Goal: Task Accomplishment & Management: Use online tool/utility

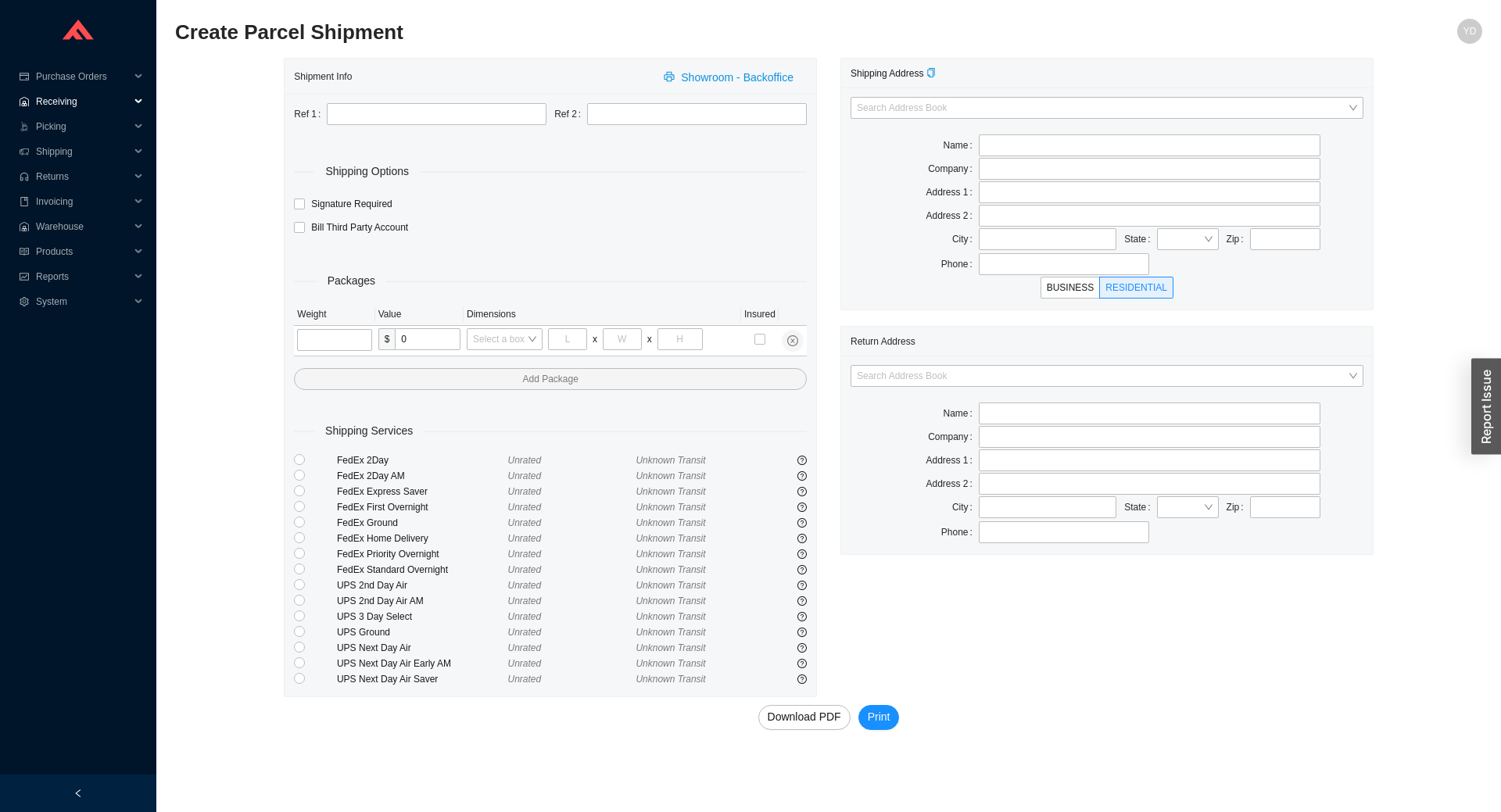
click at [76, 106] on span "Receiving" at bounding box center [83, 102] width 94 height 25
click at [79, 129] on link "Receiving" at bounding box center [58, 126] width 41 height 11
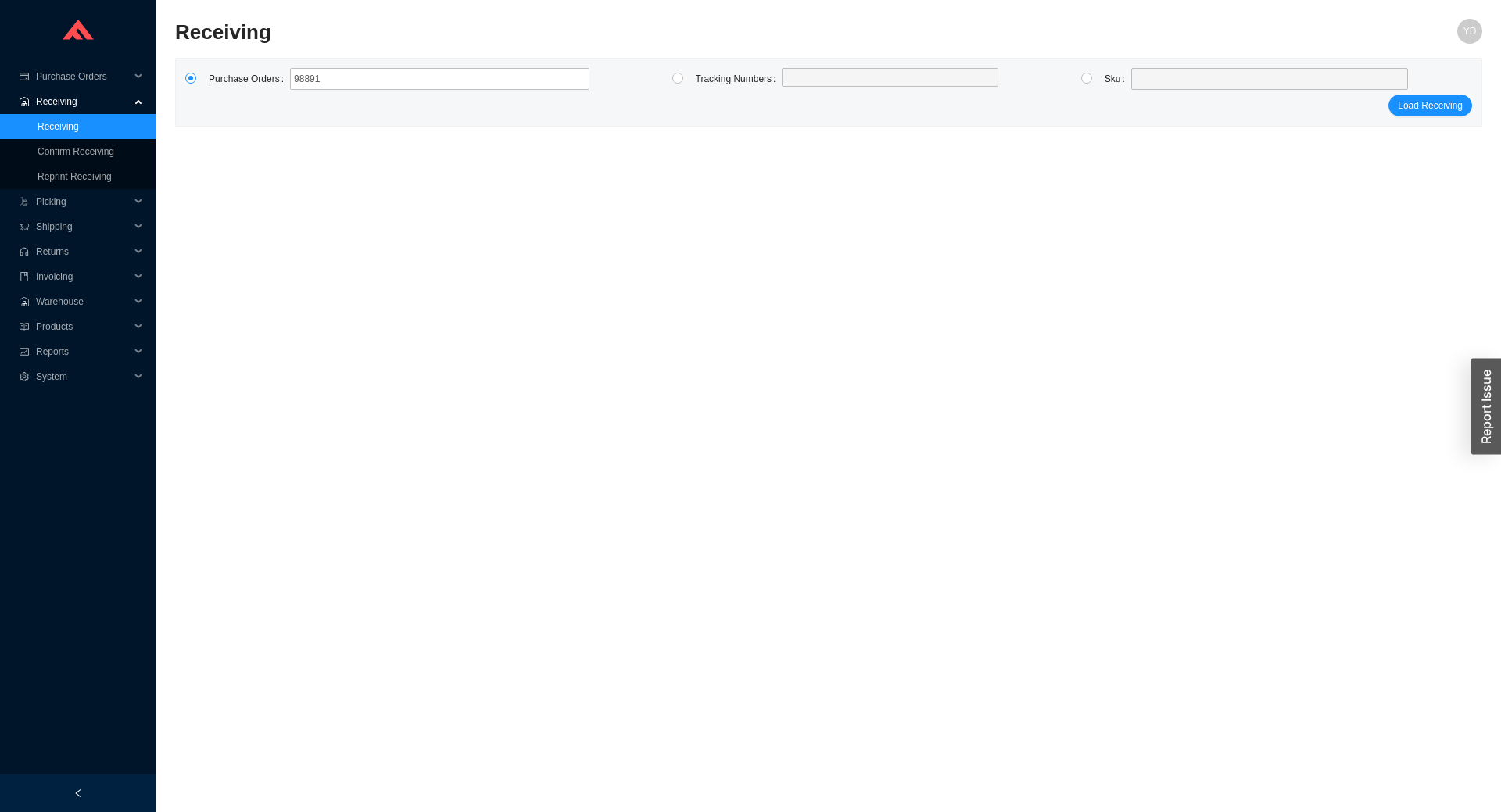
type input "988917"
click button "Load Receiving" at bounding box center [1431, 105] width 84 height 21
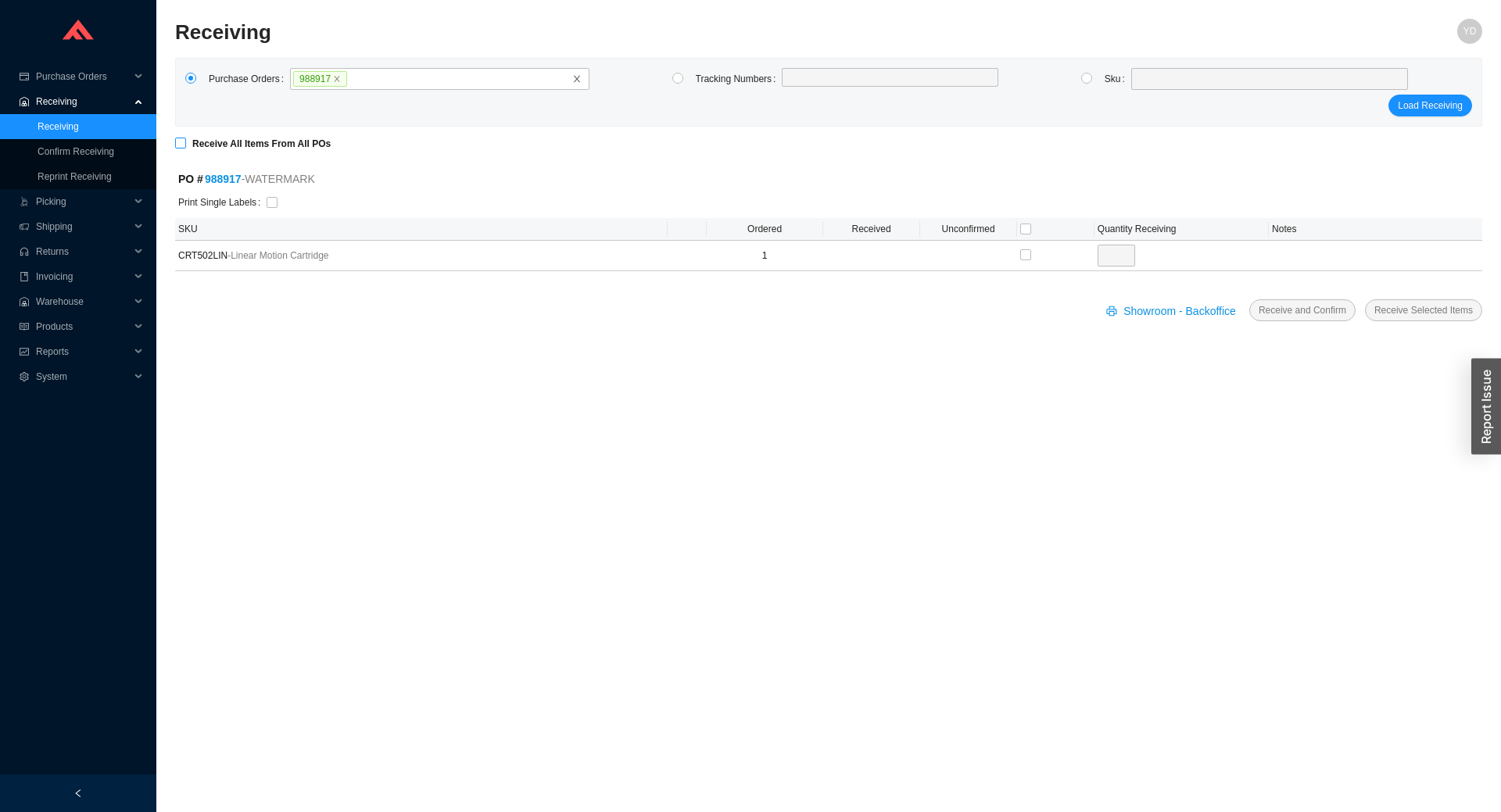
click at [212, 140] on strong "Receive All Items From All POs" at bounding box center [262, 143] width 139 height 11
click at [186, 140] on input "Receive All Items From All POs" at bounding box center [180, 142] width 11 height 11
checkbox input "true"
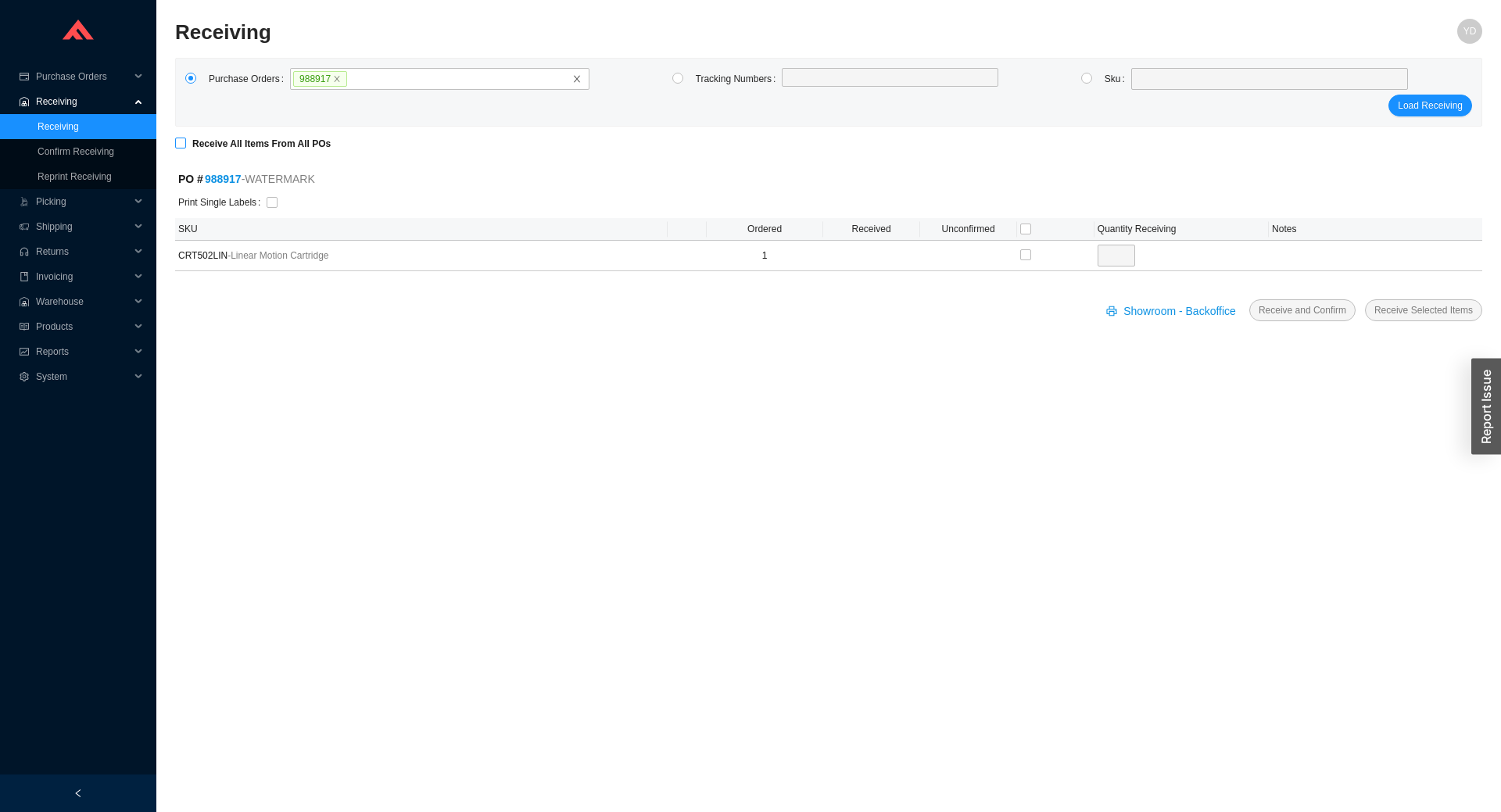
type input "1"
click at [1308, 311] on span "Receive and Confirm" at bounding box center [1303, 310] width 88 height 16
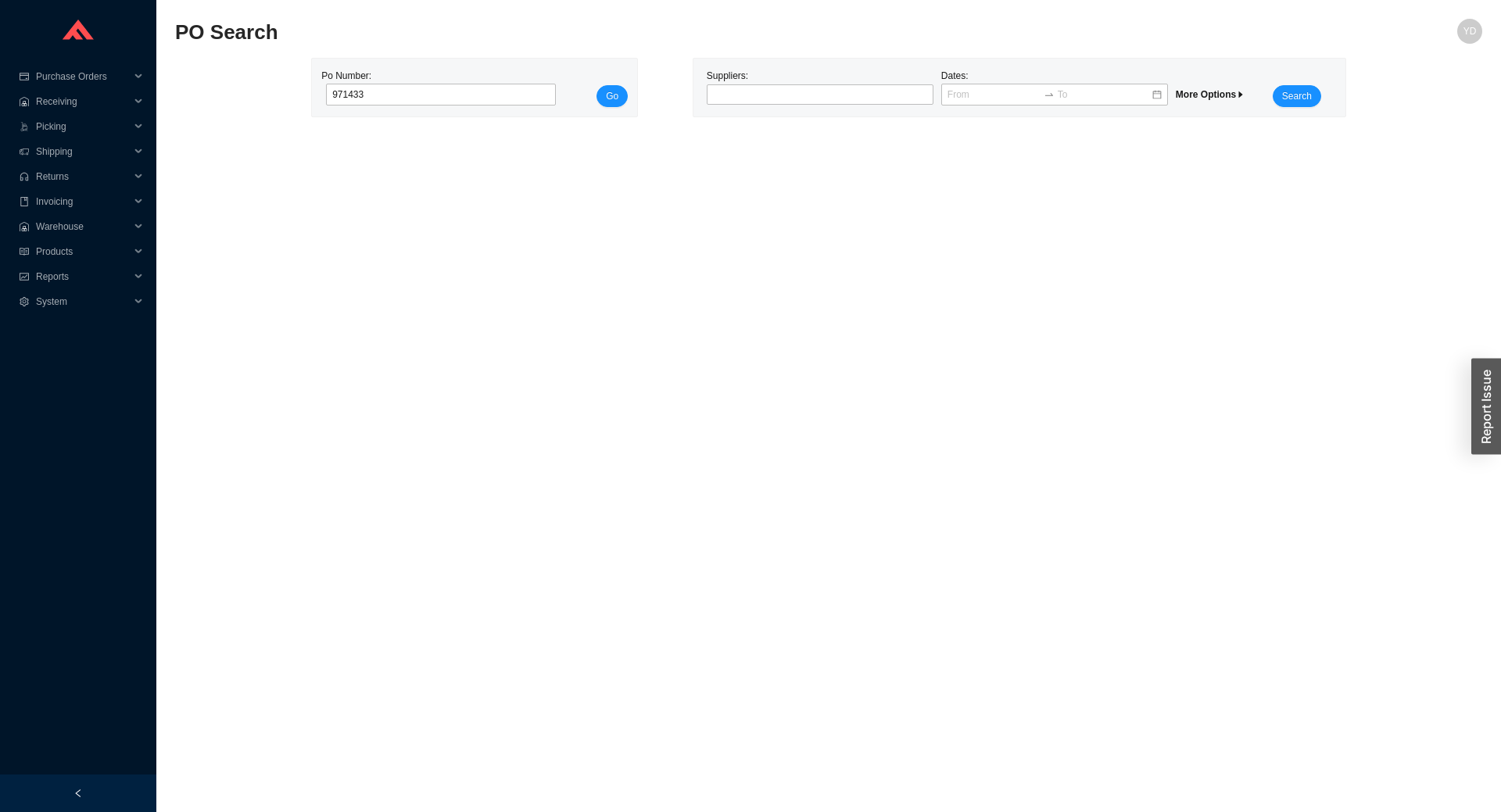
click button "Go" at bounding box center [612, 96] width 31 height 21
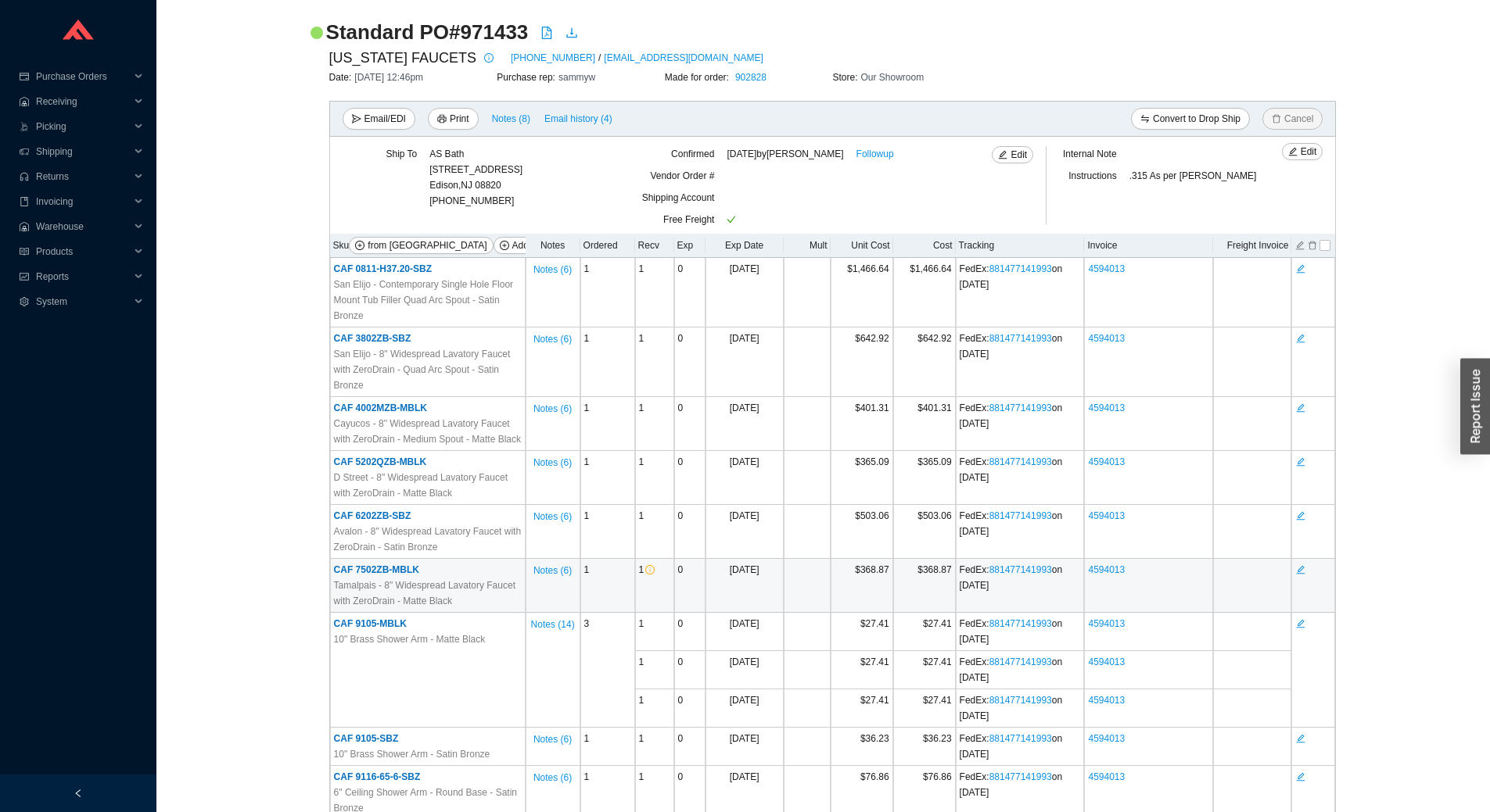
scroll to position [156, 0]
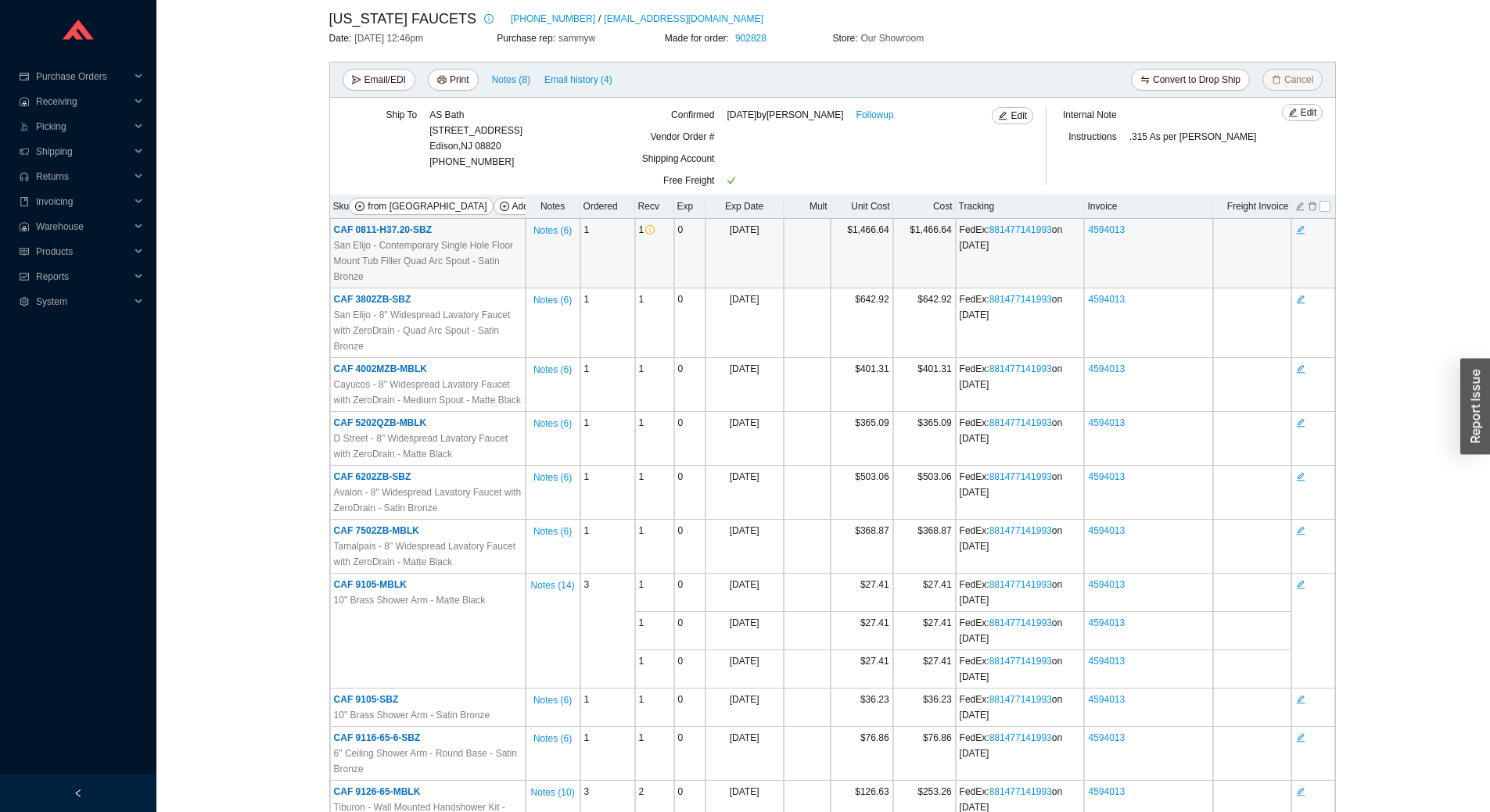
click at [402, 232] on span "CAF 0811-H37.20-SBZ" at bounding box center [383, 229] width 98 height 11
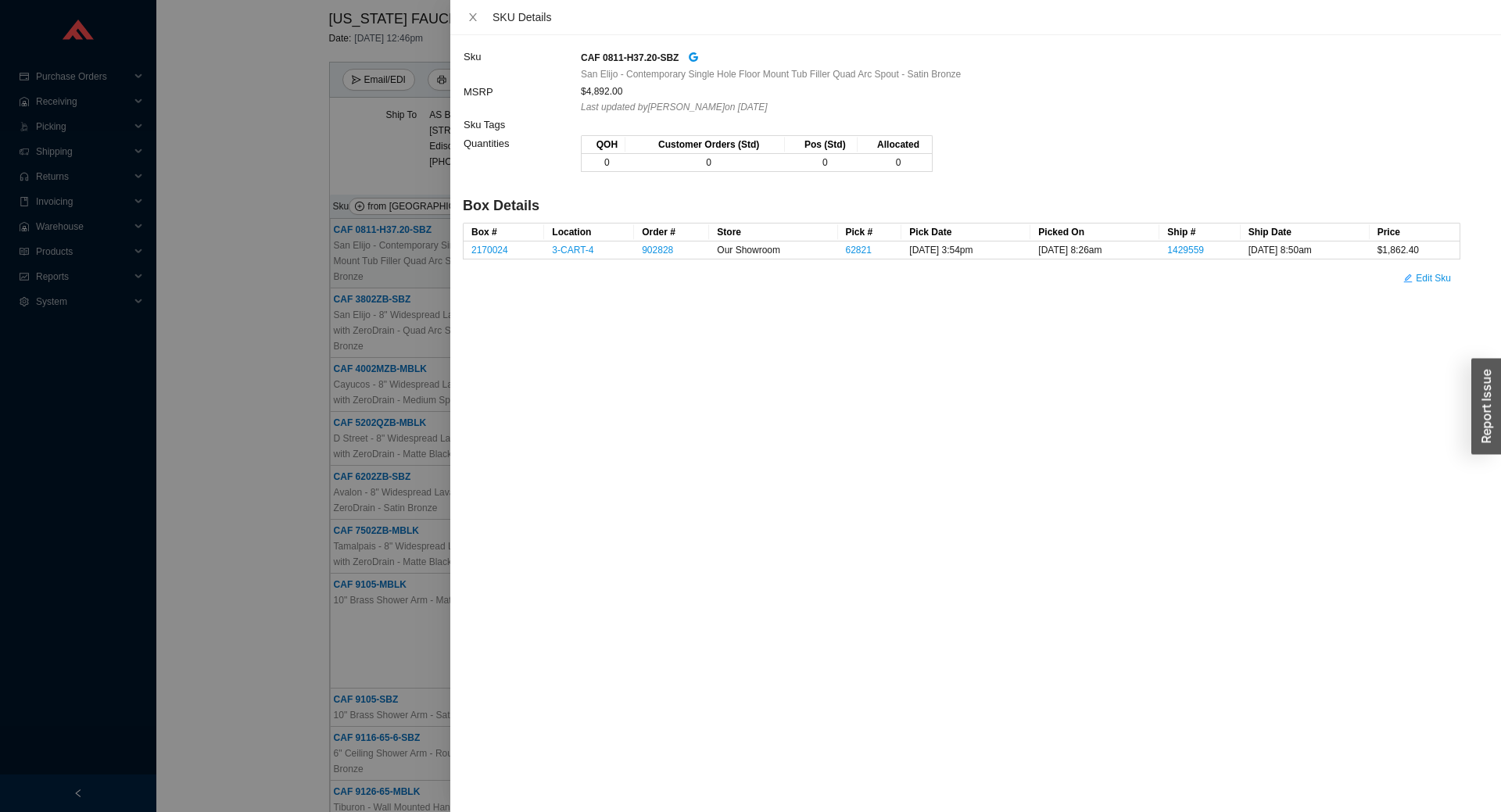
drag, startPoint x: 263, startPoint y: 139, endPoint x: 290, endPoint y: 151, distance: 29.5
click at [263, 140] on div at bounding box center [750, 406] width 1501 height 812
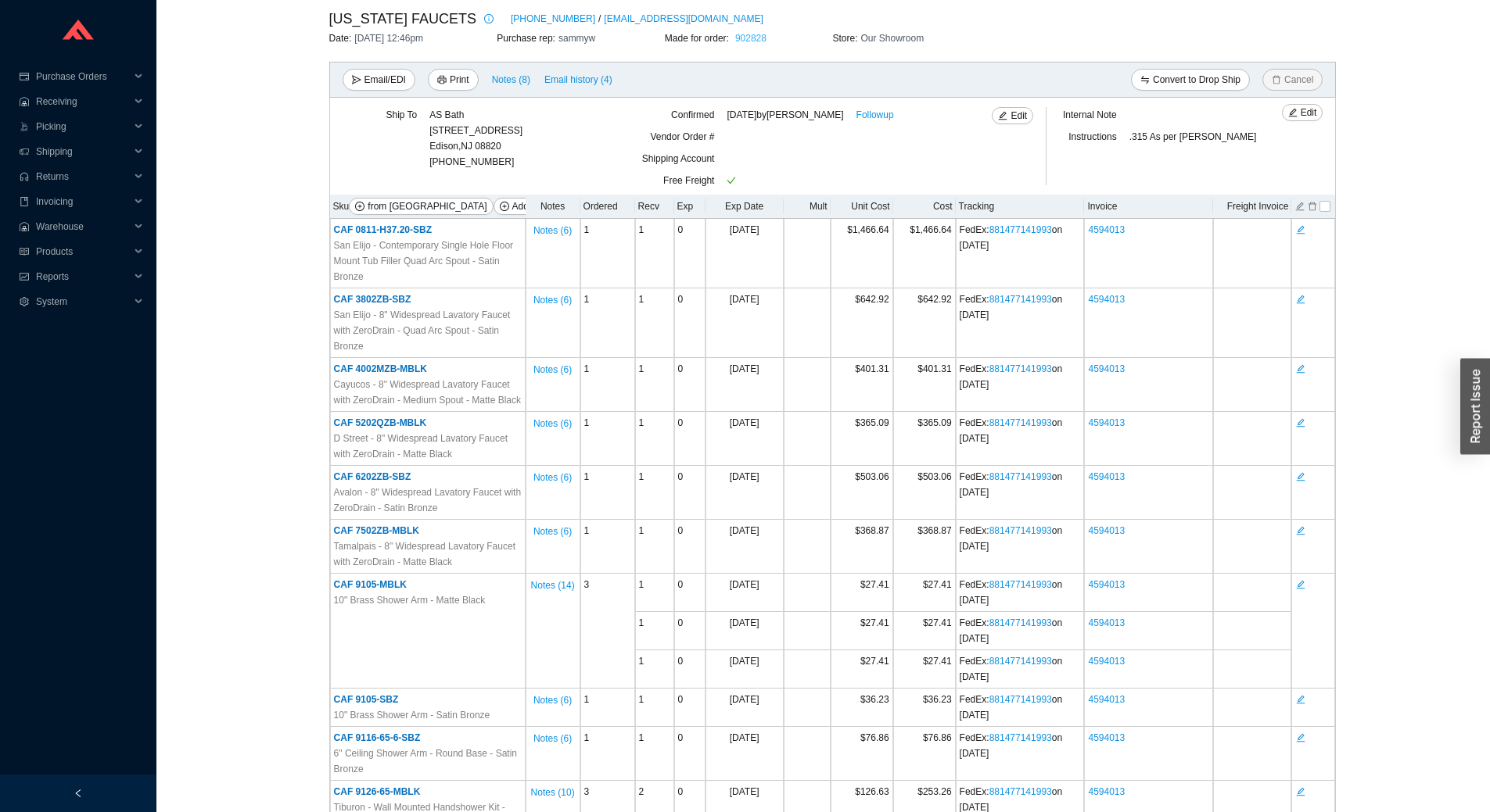
click at [750, 37] on link "902828" at bounding box center [751, 38] width 31 height 11
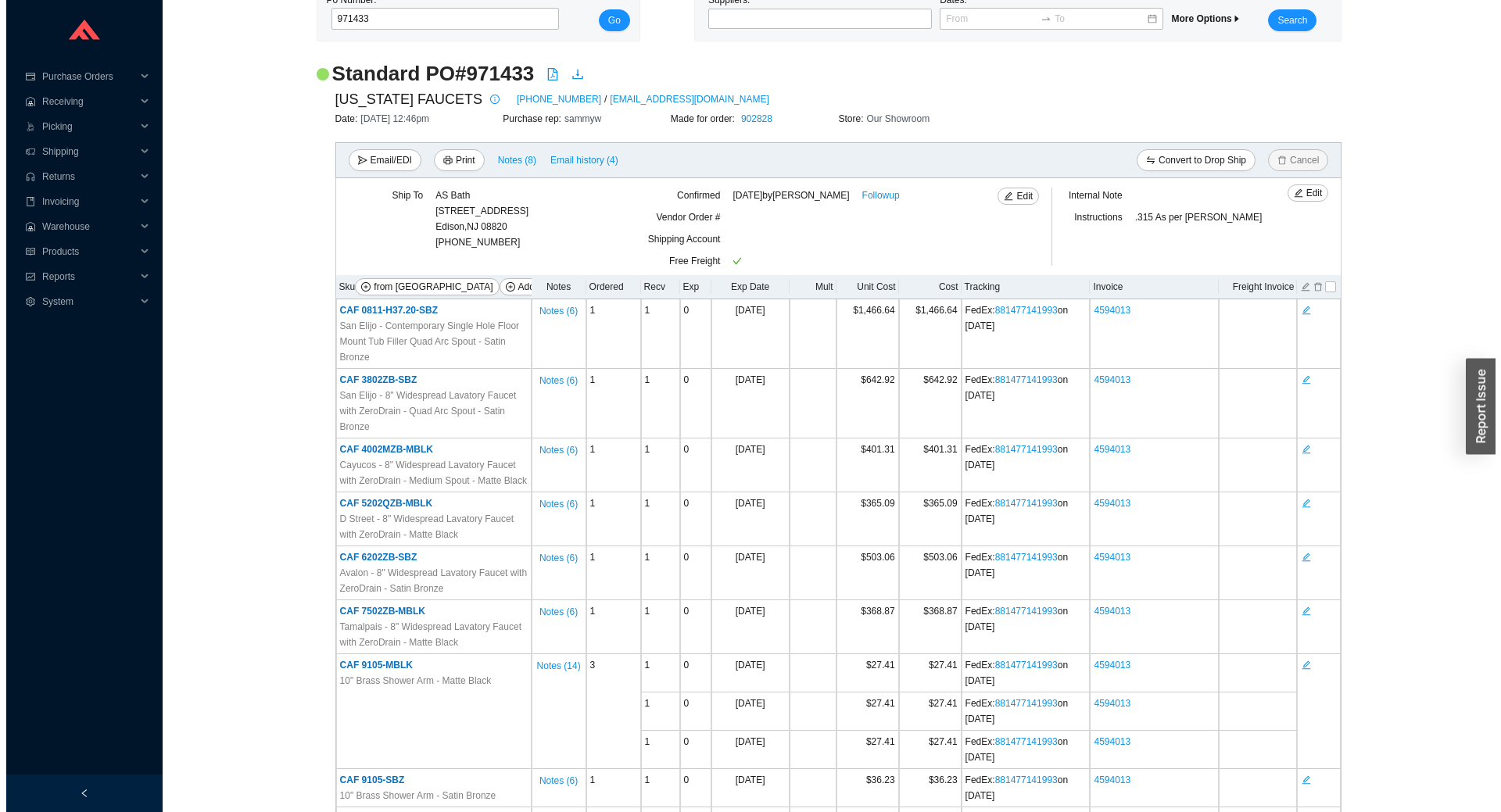
scroll to position [0, 0]
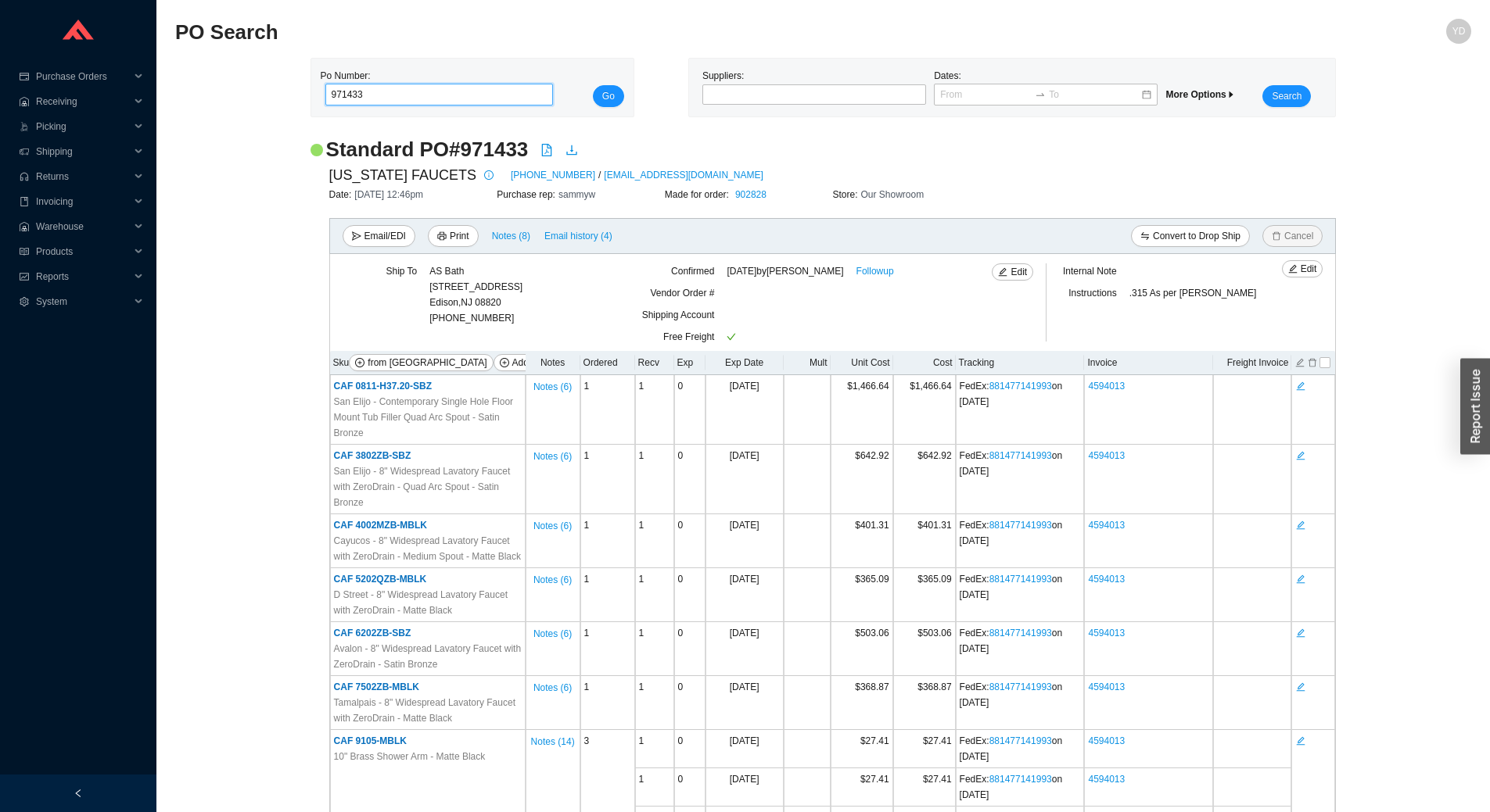
click at [432, 96] on input "971433" at bounding box center [438, 95] width 228 height 21
type input "988673"
click at [593, 85] on button "Go" at bounding box center [608, 96] width 31 height 21
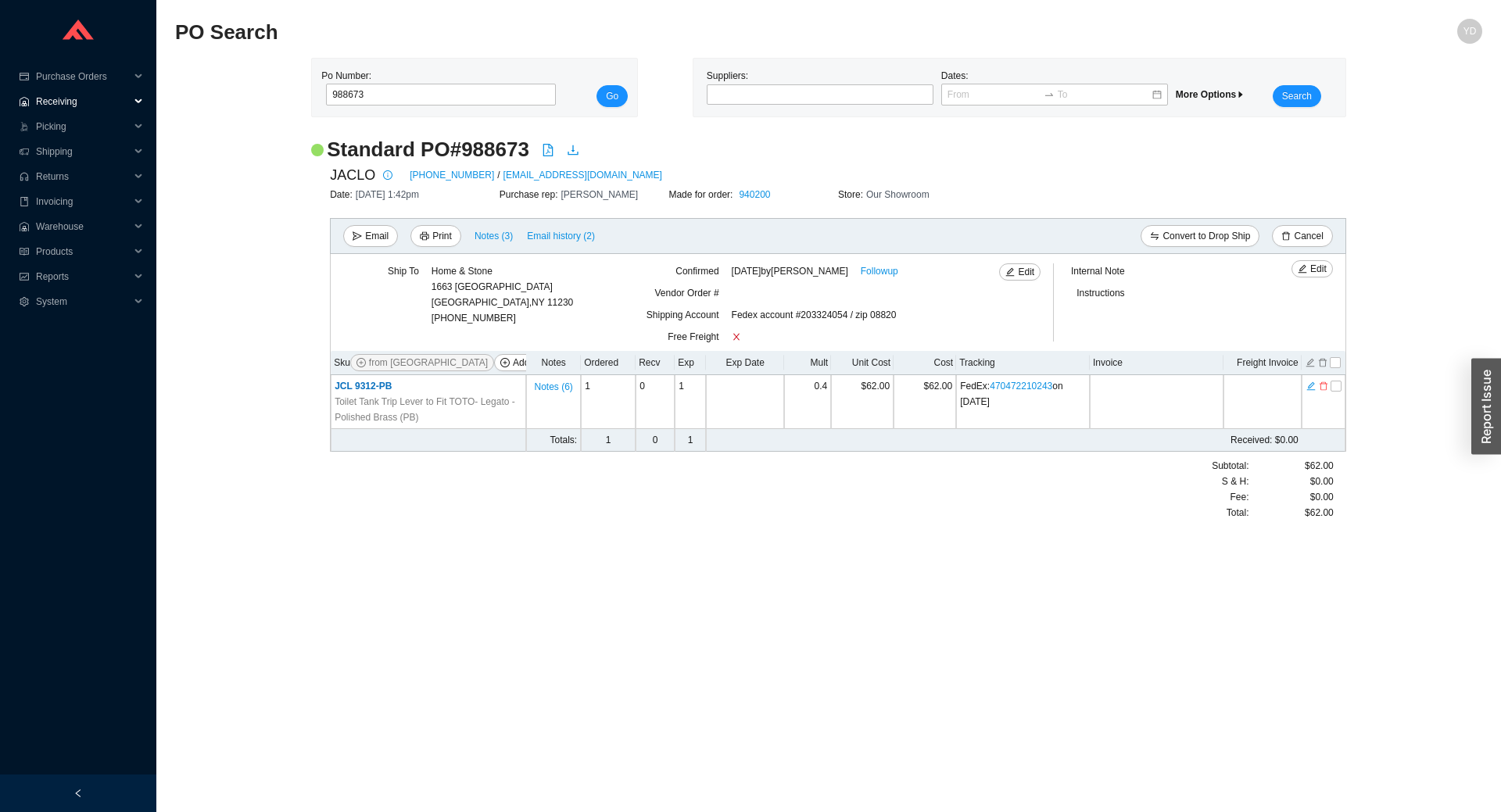
click at [89, 101] on span "Receiving" at bounding box center [83, 102] width 94 height 25
click at [79, 128] on link "Receiving" at bounding box center [58, 126] width 41 height 11
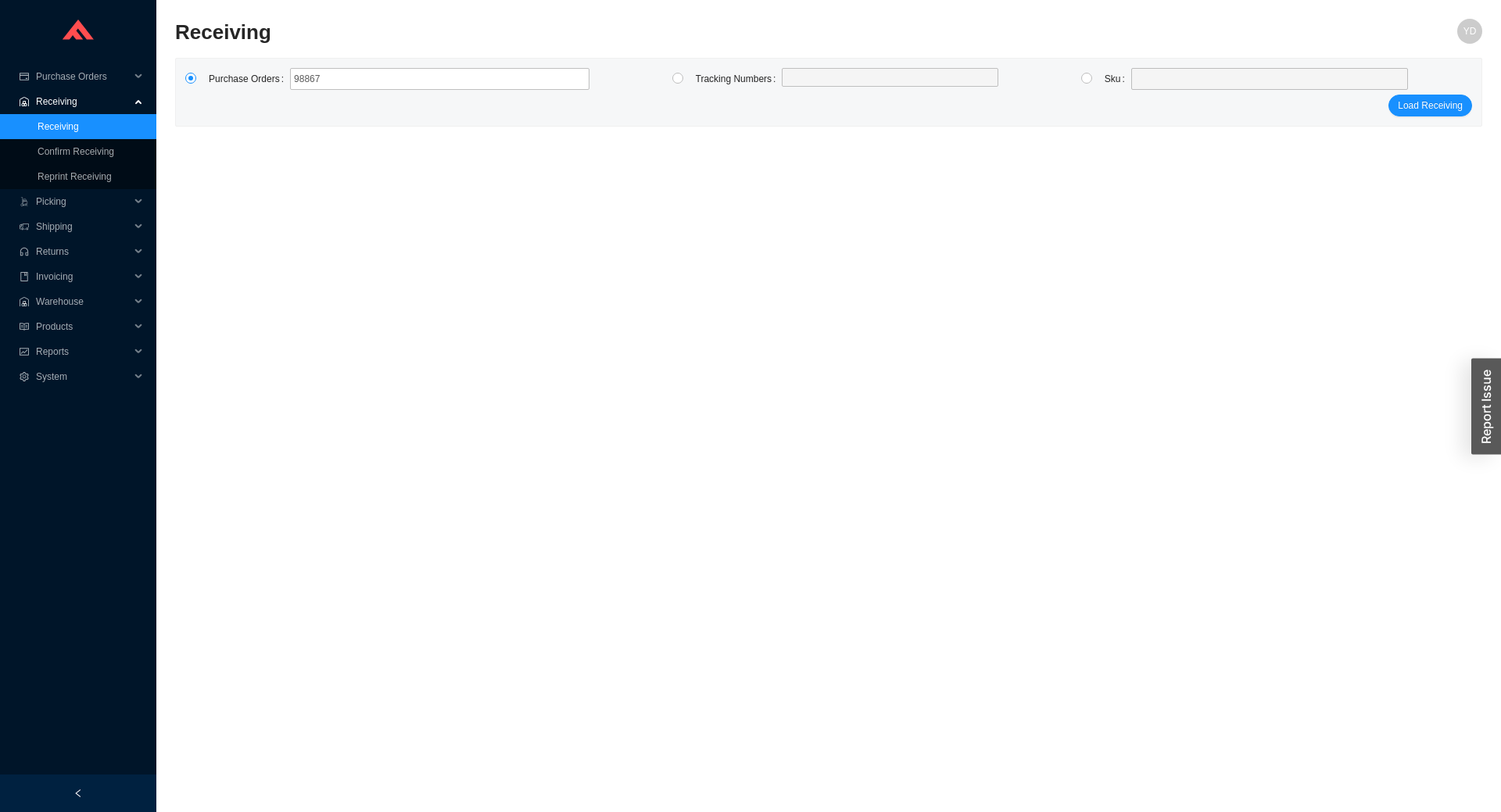
type input "988673"
click button "Load Receiving" at bounding box center [1431, 105] width 84 height 21
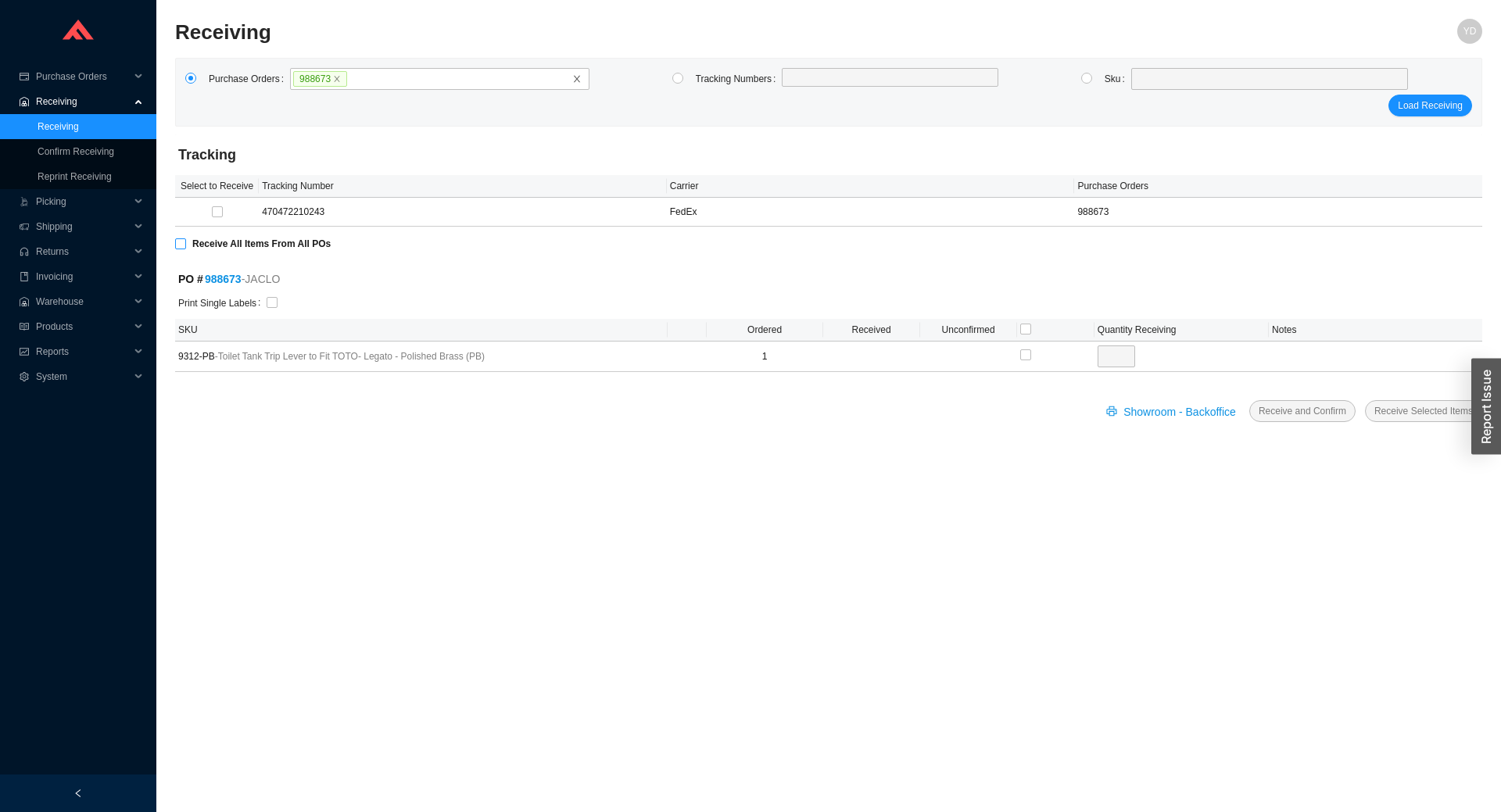
click at [208, 250] on span "Receive All Items From All POs" at bounding box center [262, 244] width 151 height 16
click at [186, 250] on input "Receive All Items From All POs" at bounding box center [180, 243] width 11 height 11
checkbox input "true"
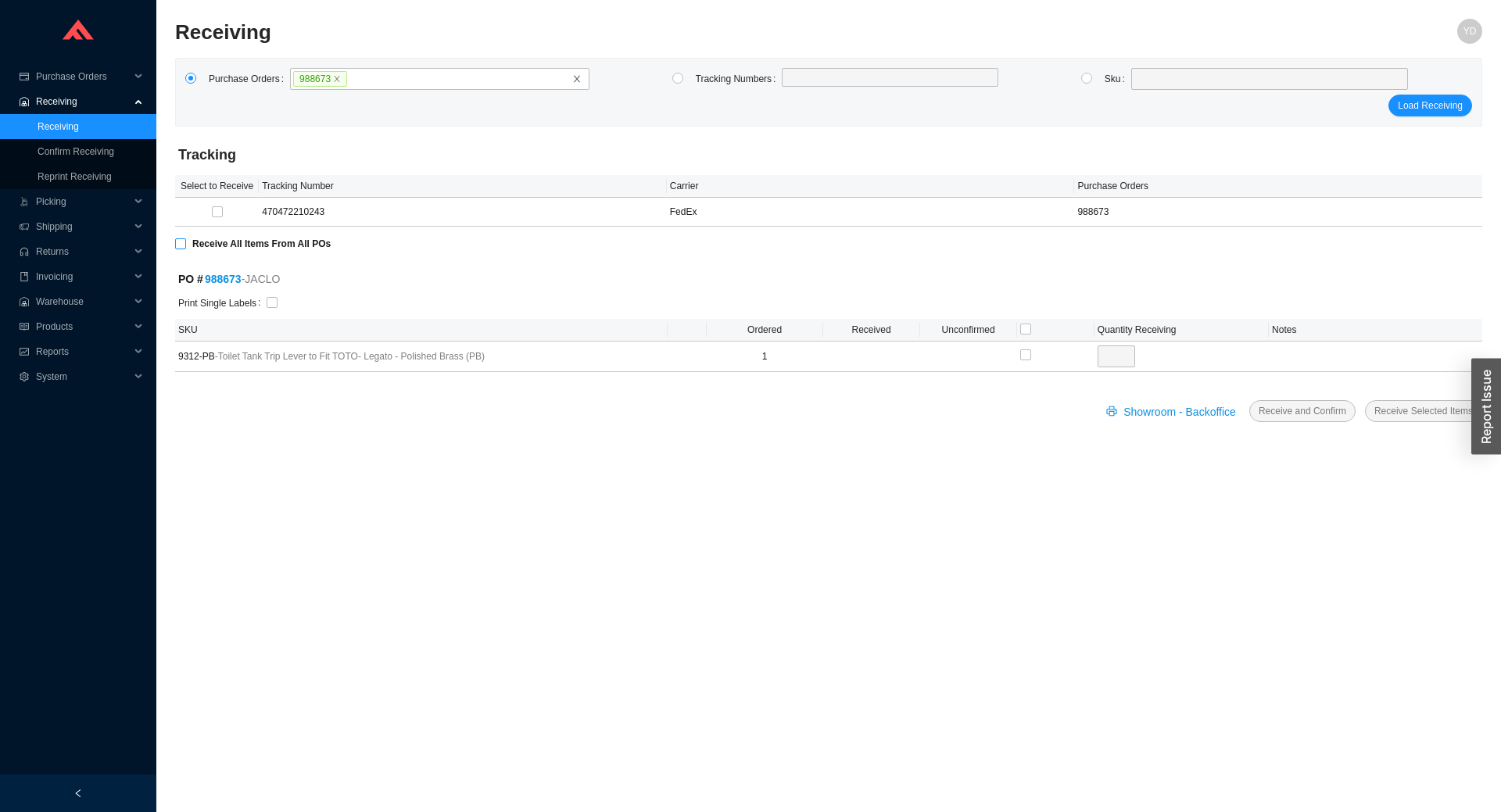
type input "1"
click at [1292, 409] on span "Receive and Confirm" at bounding box center [1303, 411] width 88 height 16
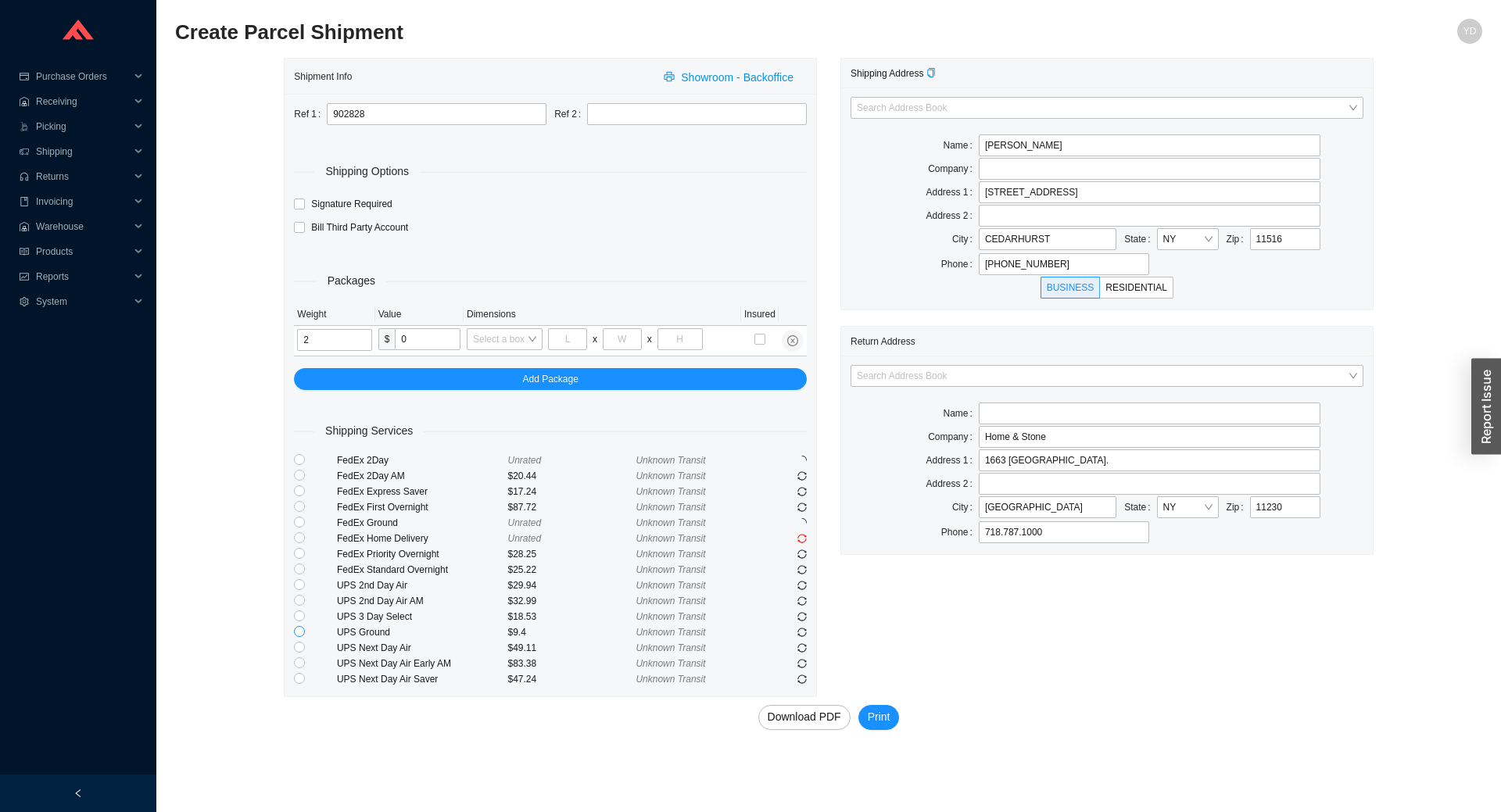
type input "2"
click at [302, 634] on input "radio" at bounding box center [299, 631] width 11 height 11
radio input "true"
click at [887, 722] on span "Print" at bounding box center [878, 717] width 22 height 18
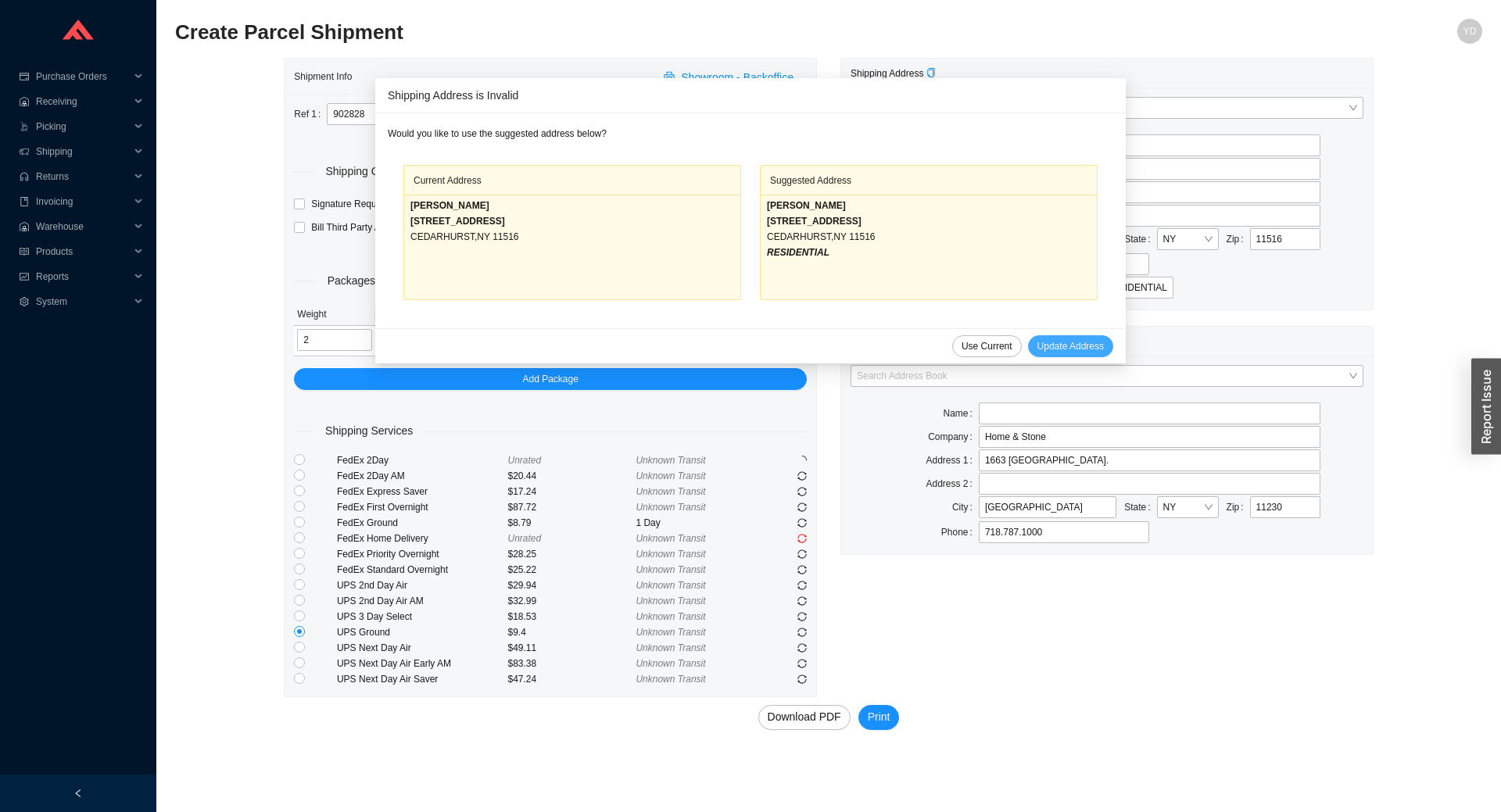
click at [1047, 351] on span "Update Address" at bounding box center [1071, 346] width 66 height 16
type input "PESACH BRODY"
type input "512 ALBEMARLE RD"
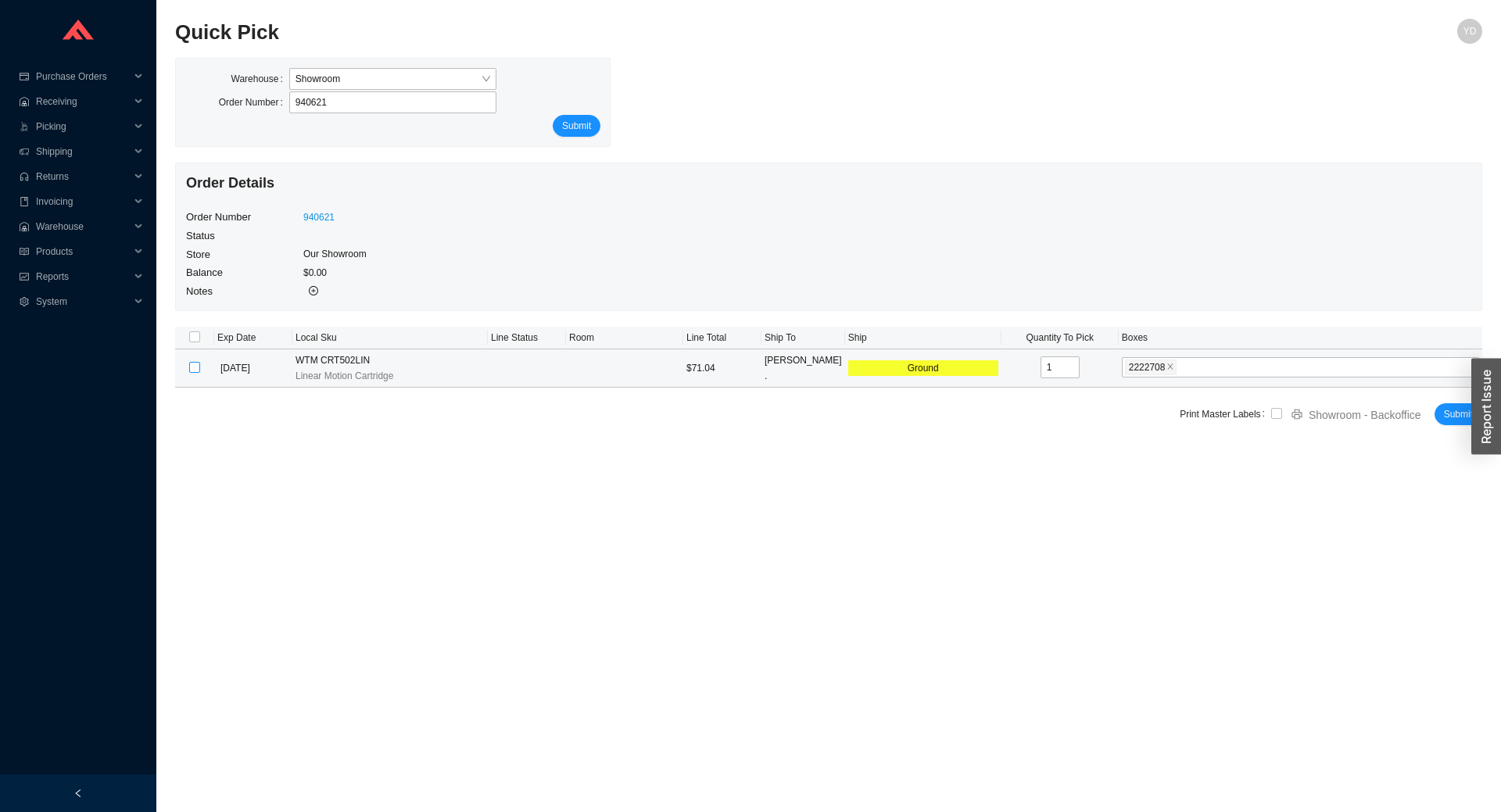
click at [198, 370] on input "checkbox" at bounding box center [194, 367] width 11 height 11
checkbox input "true"
click at [1444, 418] on span "Submit" at bounding box center [1459, 415] width 29 height 16
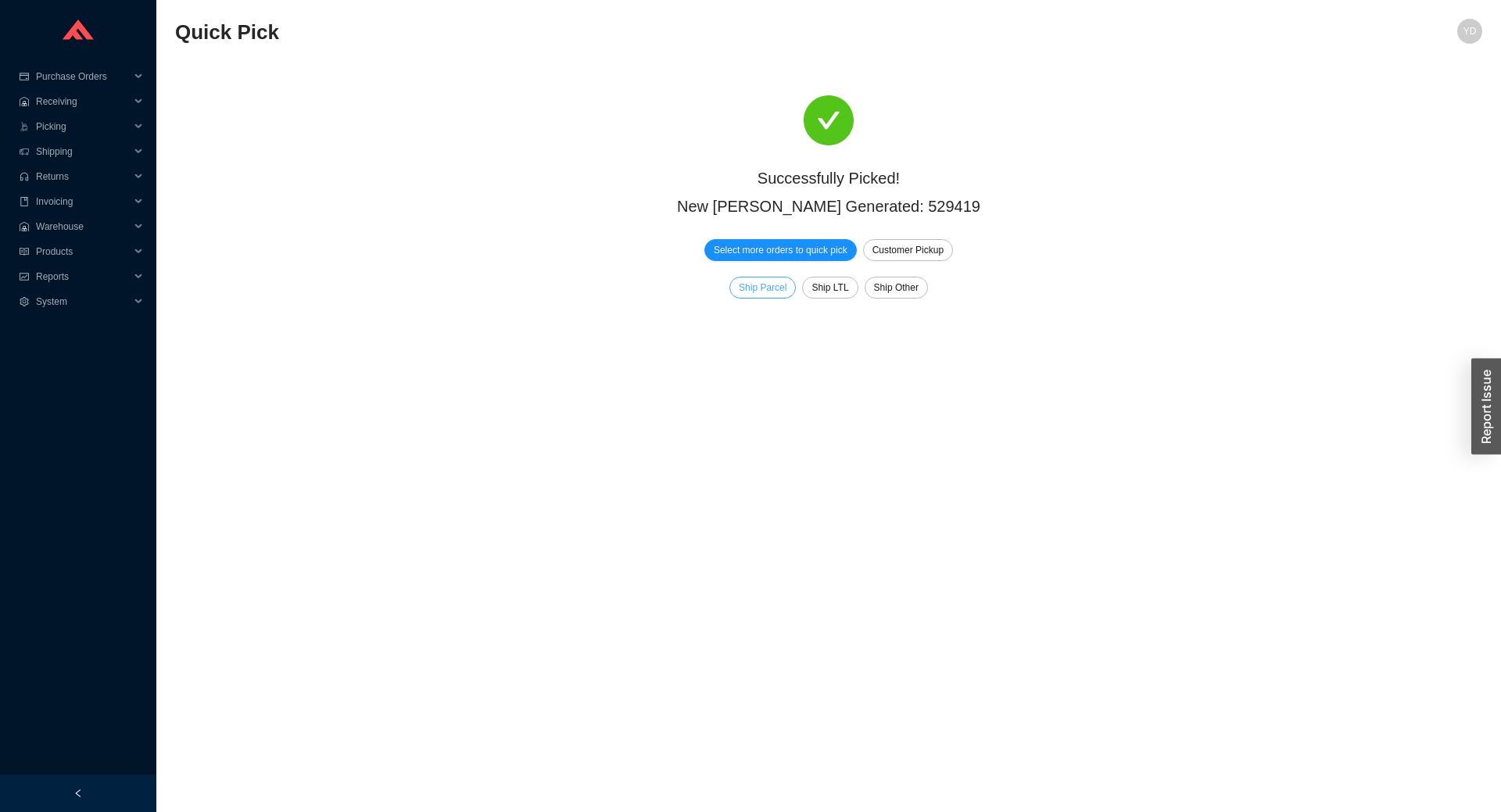
click at [766, 287] on span "Ship Parcel" at bounding box center [762, 288] width 48 height 16
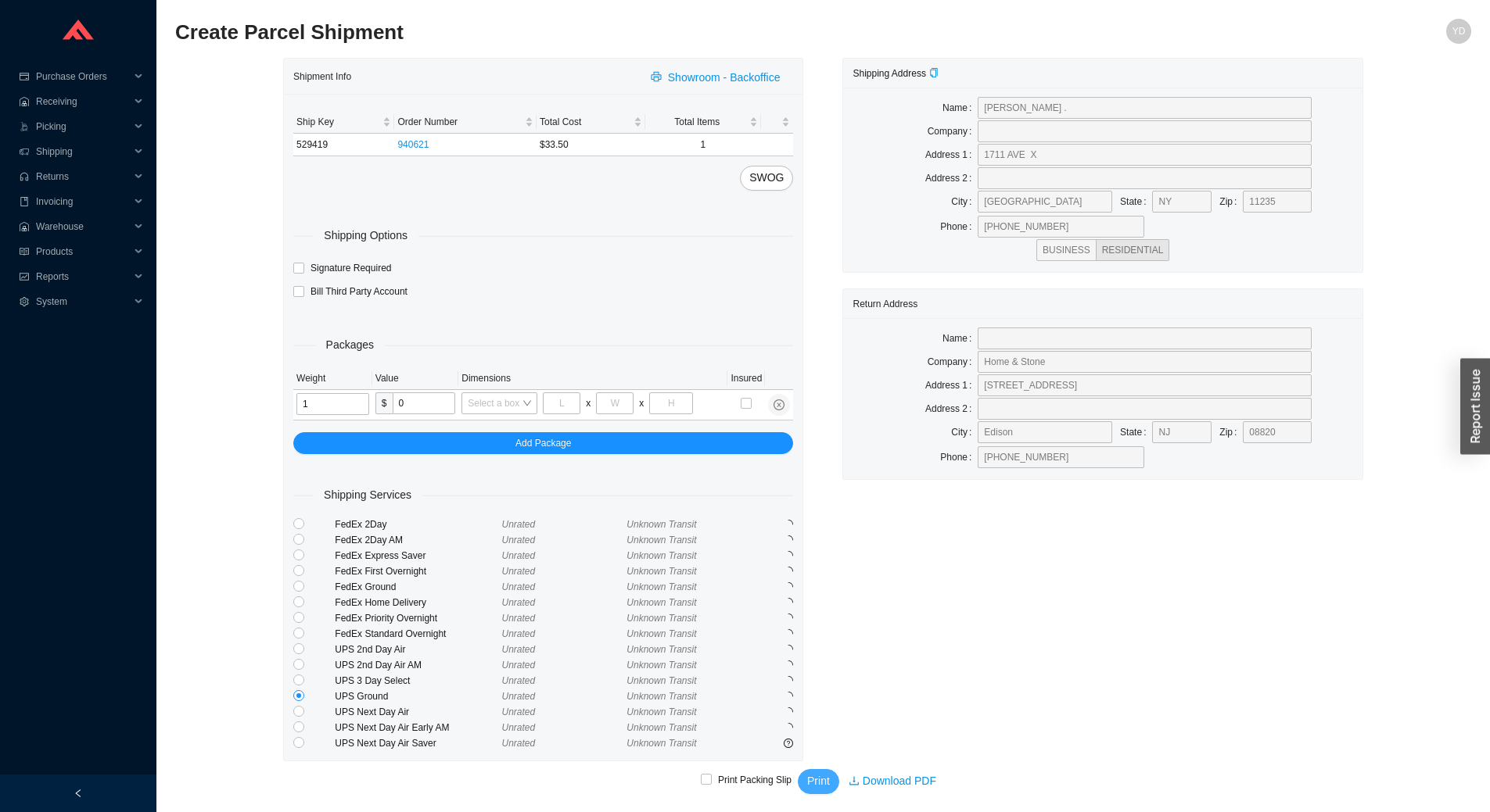
type input "1"
click at [815, 786] on span "Print" at bounding box center [818, 782] width 22 height 18
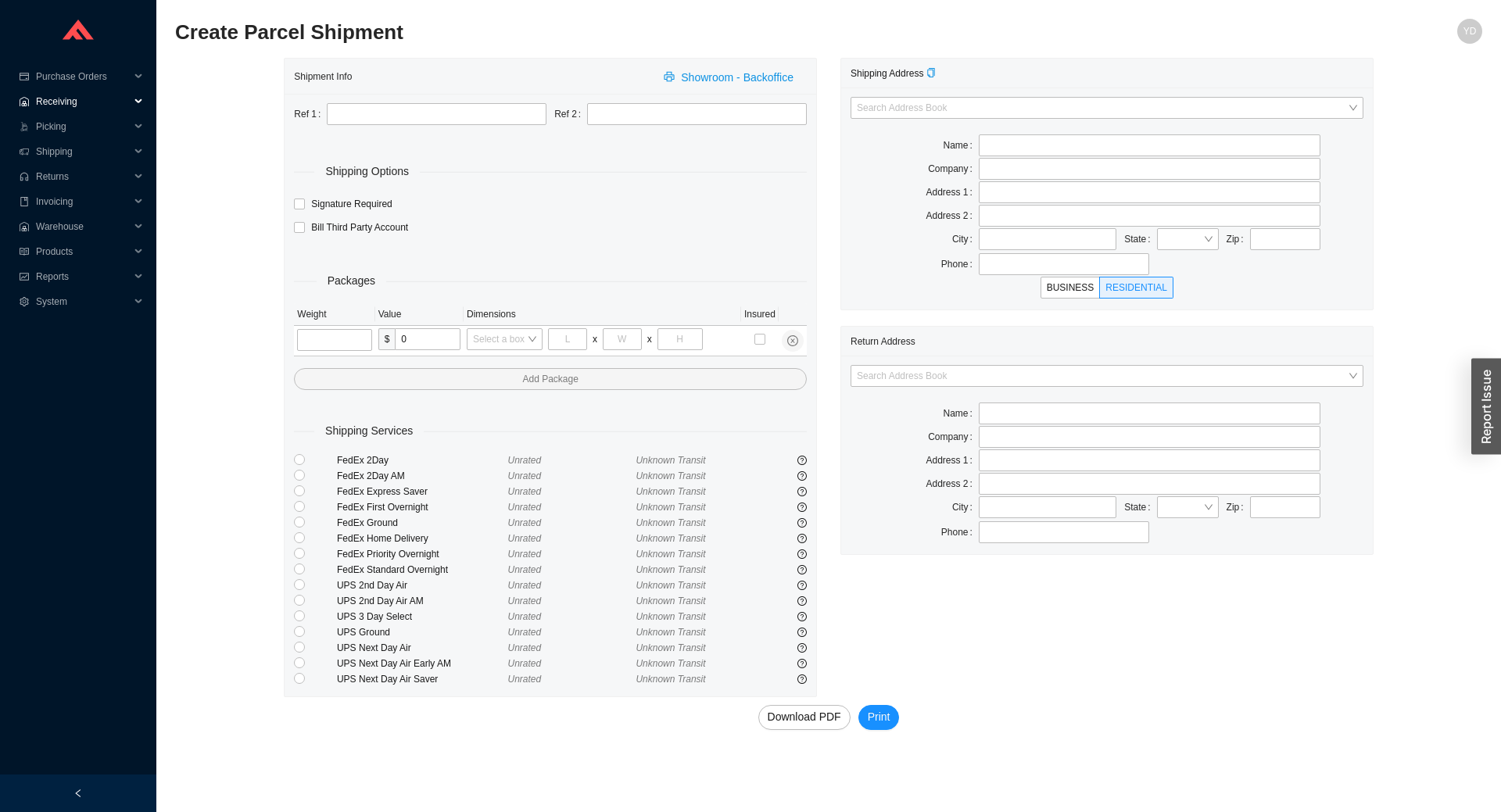
click at [70, 104] on span "Receiving" at bounding box center [83, 102] width 94 height 25
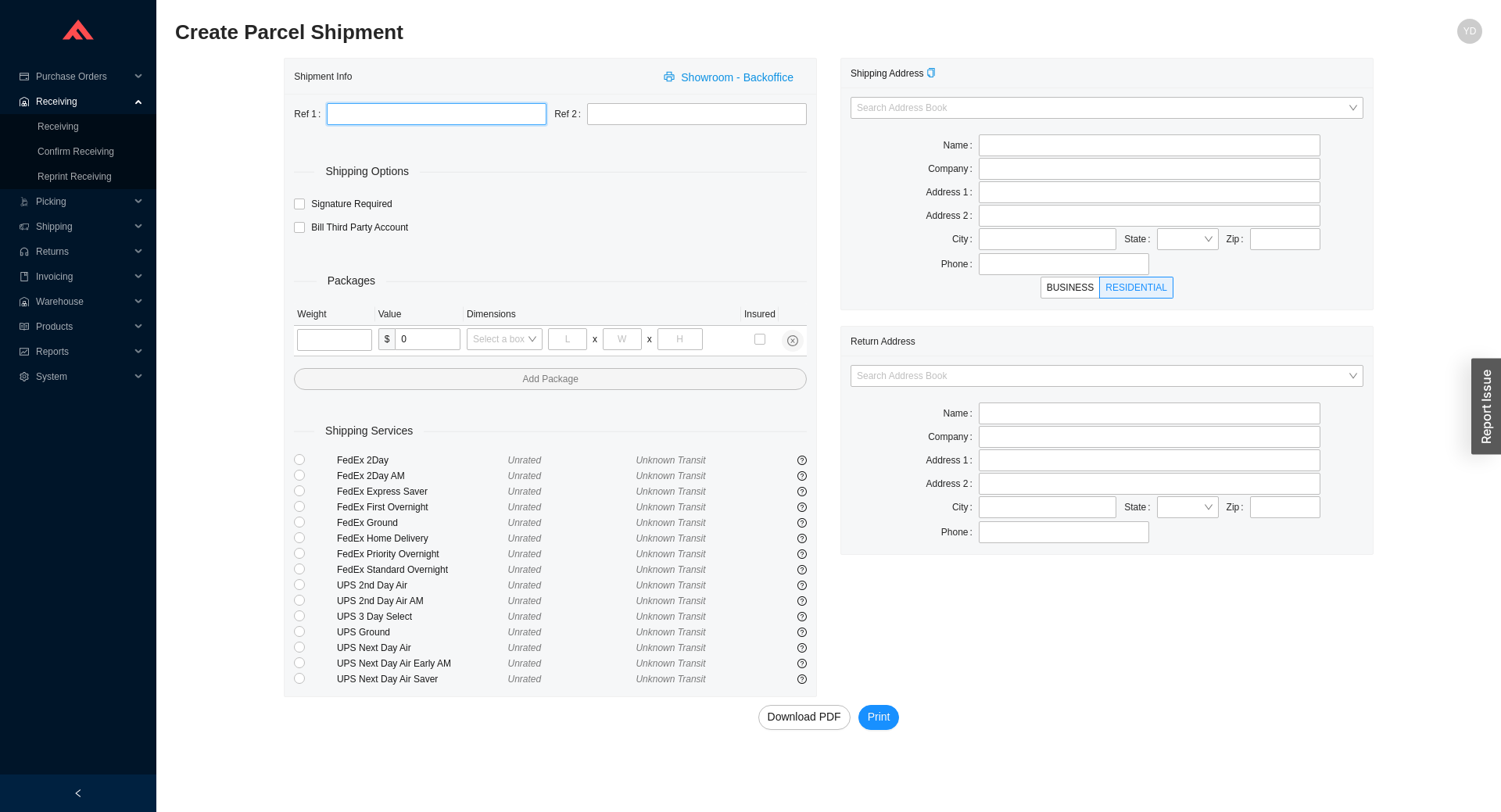
click at [395, 120] on input "text" at bounding box center [436, 114] width 220 height 21
type input "988778"
click at [859, 706] on button "Print" at bounding box center [879, 718] width 41 height 25
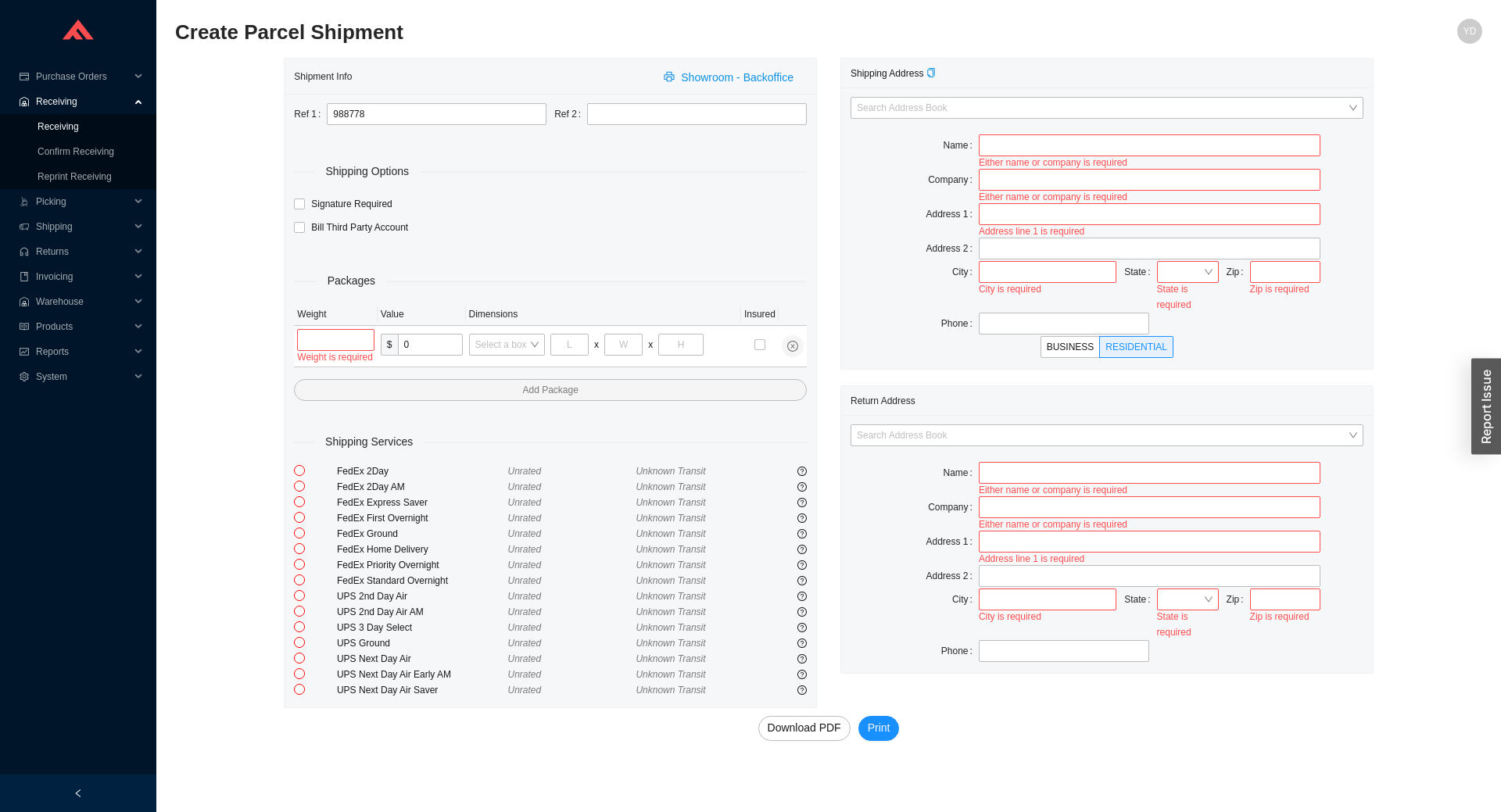
click at [79, 121] on link "Receiving" at bounding box center [58, 126] width 41 height 11
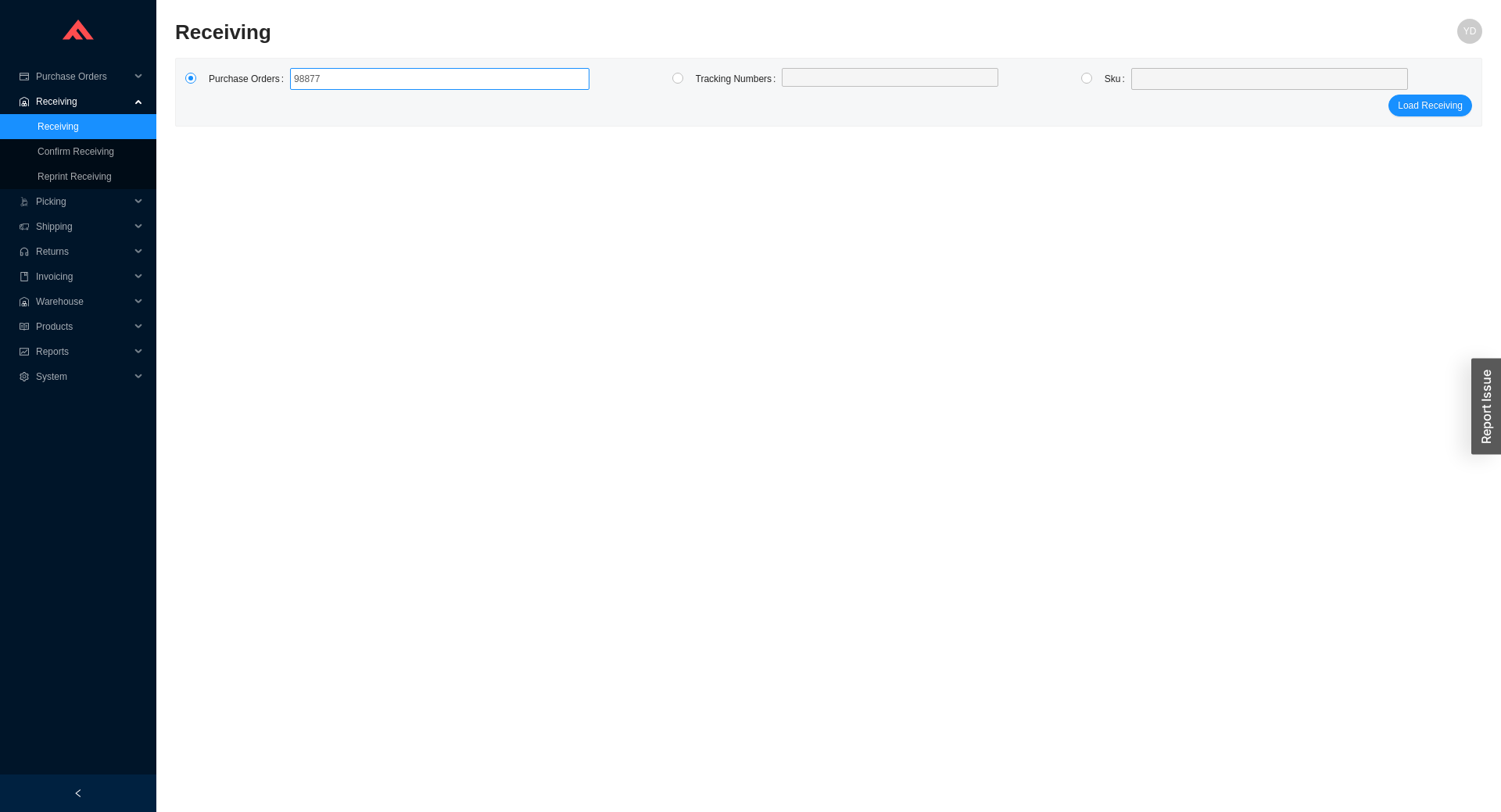
type input "988778"
click button "Load Receiving" at bounding box center [1431, 105] width 84 height 21
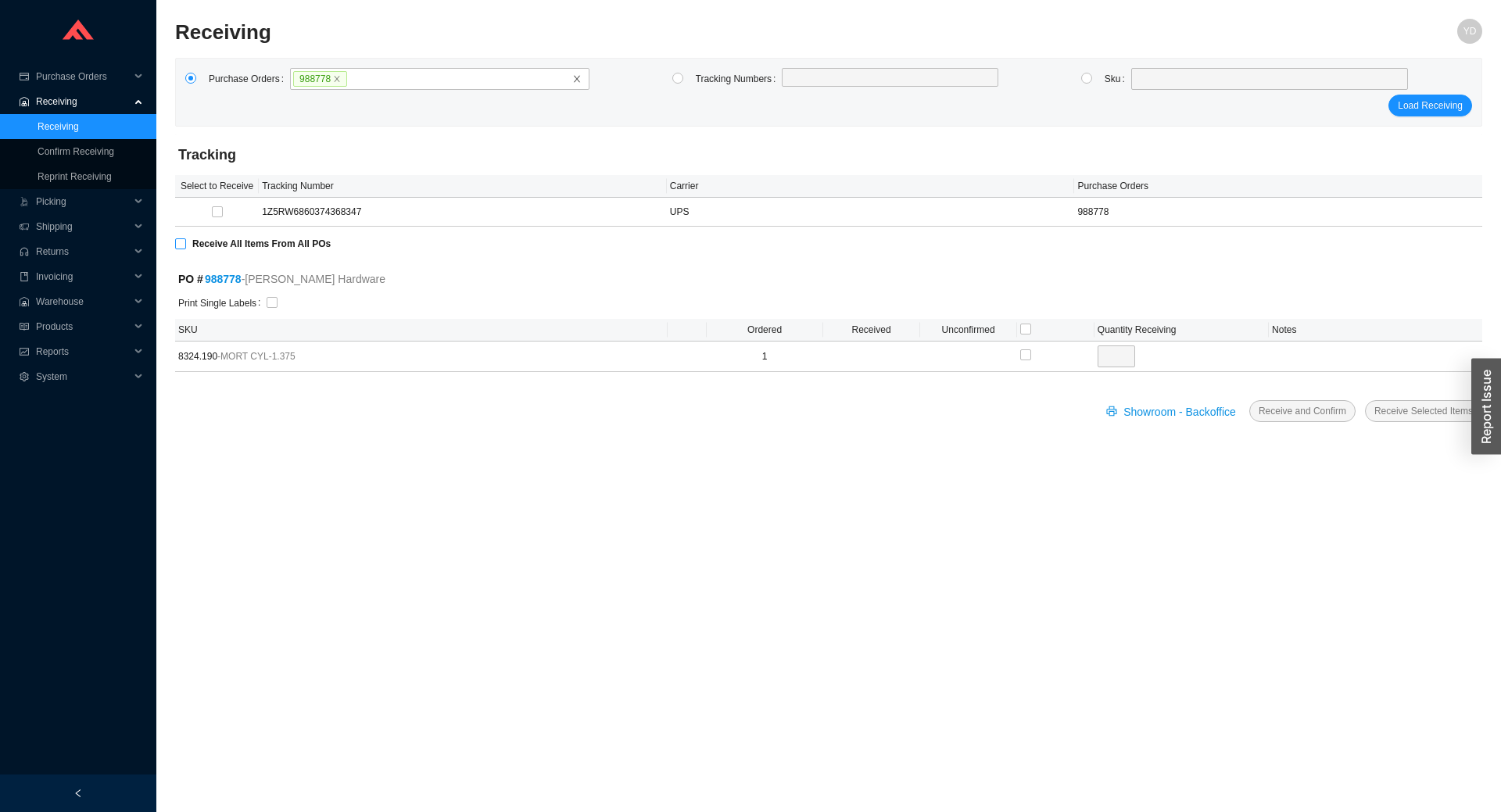
click at [301, 251] on span "Receive All Items From All POs" at bounding box center [262, 244] width 151 height 16
click at [186, 250] on input "Receive All Items From All POs" at bounding box center [180, 243] width 11 height 11
checkbox input "true"
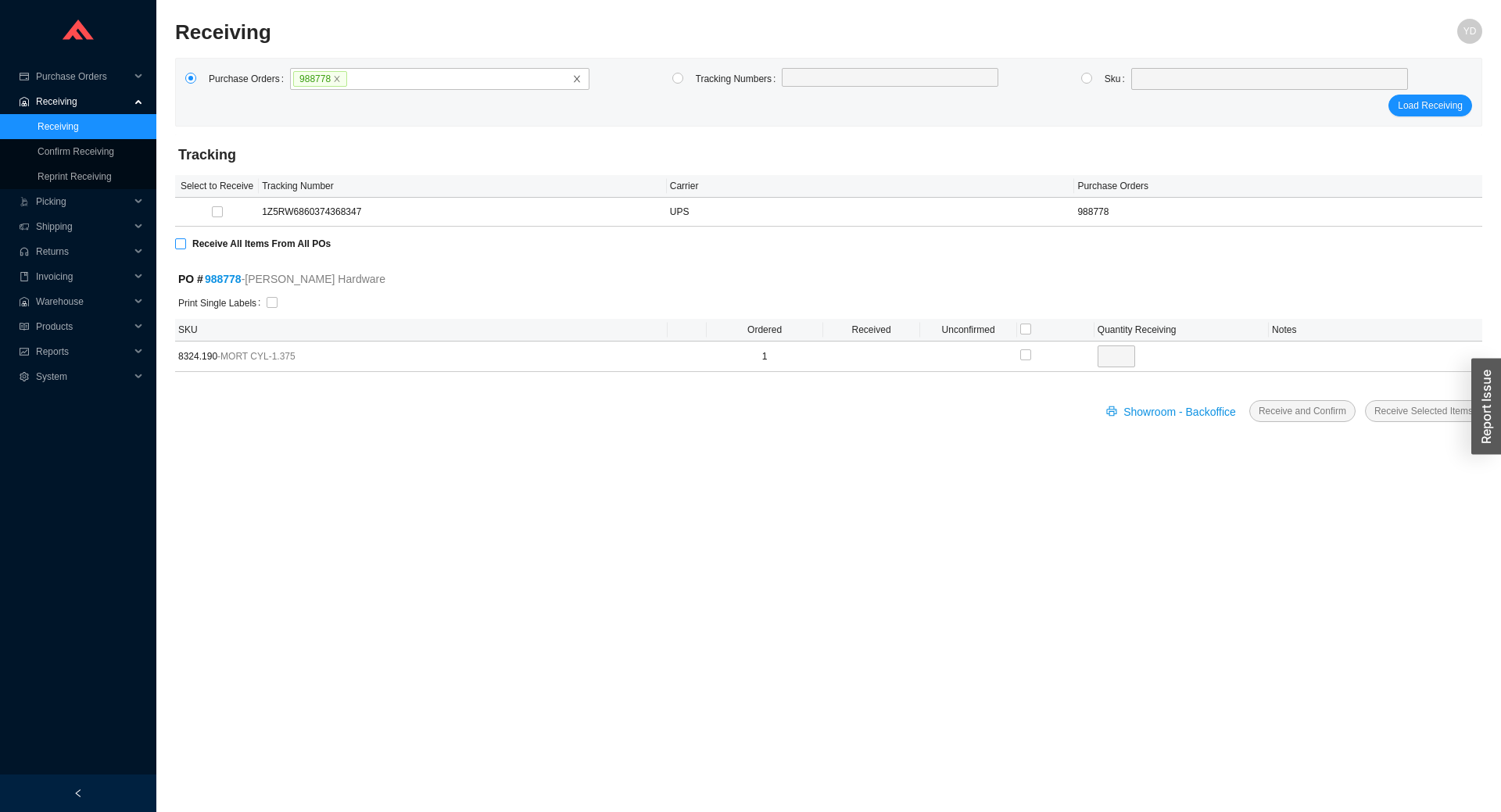
type input "1"
click at [1320, 409] on span "Receive and Confirm" at bounding box center [1303, 411] width 88 height 16
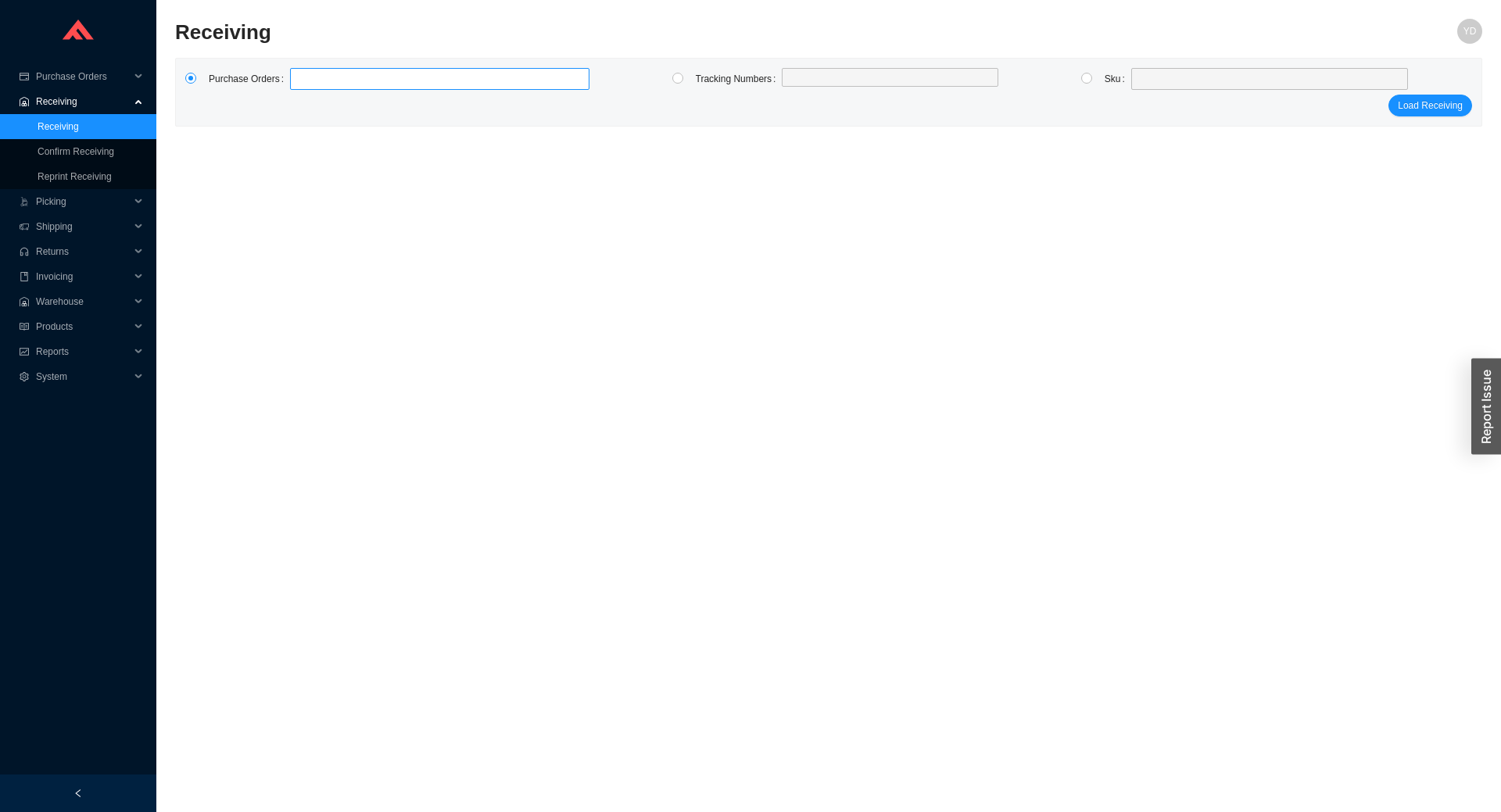
click at [332, 80] on label at bounding box center [439, 79] width 300 height 21
click at [304, 80] on input at bounding box center [298, 79] width 11 height 18
type input "988697"
click button "Load Receiving" at bounding box center [1431, 105] width 84 height 21
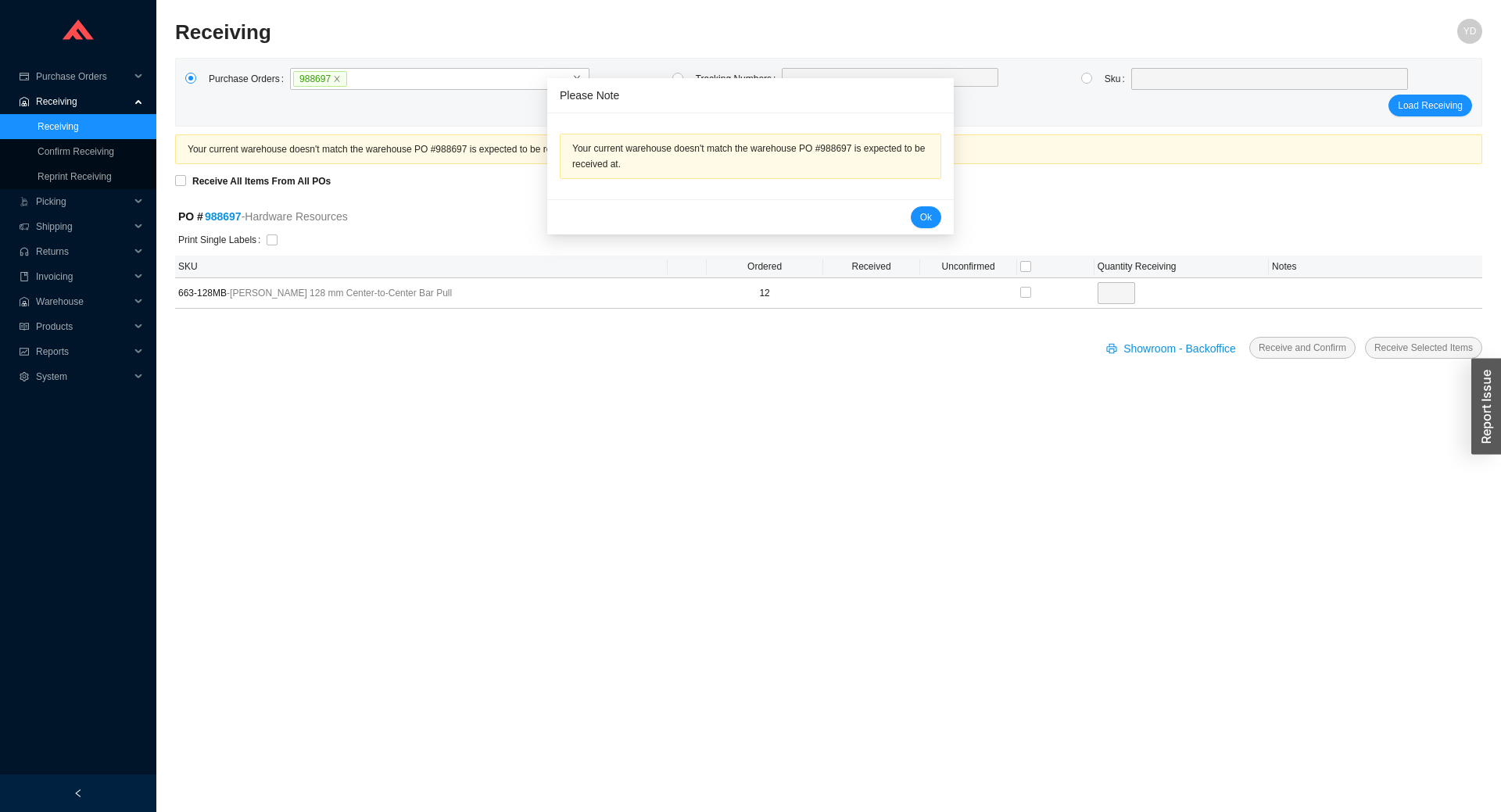
click at [261, 242] on label "Print Single Labels" at bounding box center [223, 240] width 89 height 21
click at [266, 242] on input "checkbox" at bounding box center [271, 239] width 11 height 11
checkbox input "true"
click at [183, 178] on input "Receive All Items From All POs" at bounding box center [180, 180] width 11 height 11
checkbox input "true"
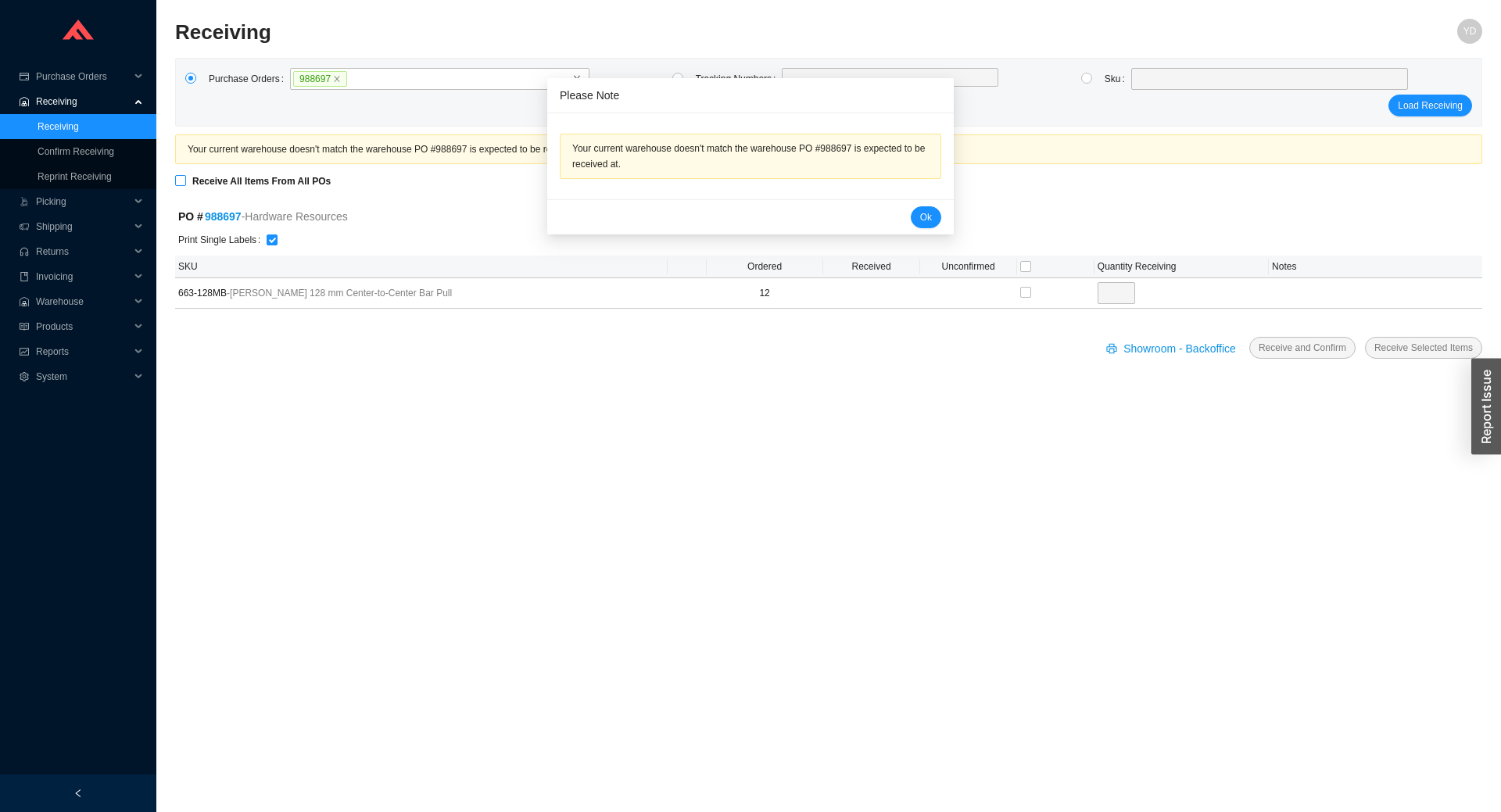
checkbox input "true"
type input "12"
click at [911, 217] on button "Ok" at bounding box center [925, 218] width 30 height 21
checkbox input "false"
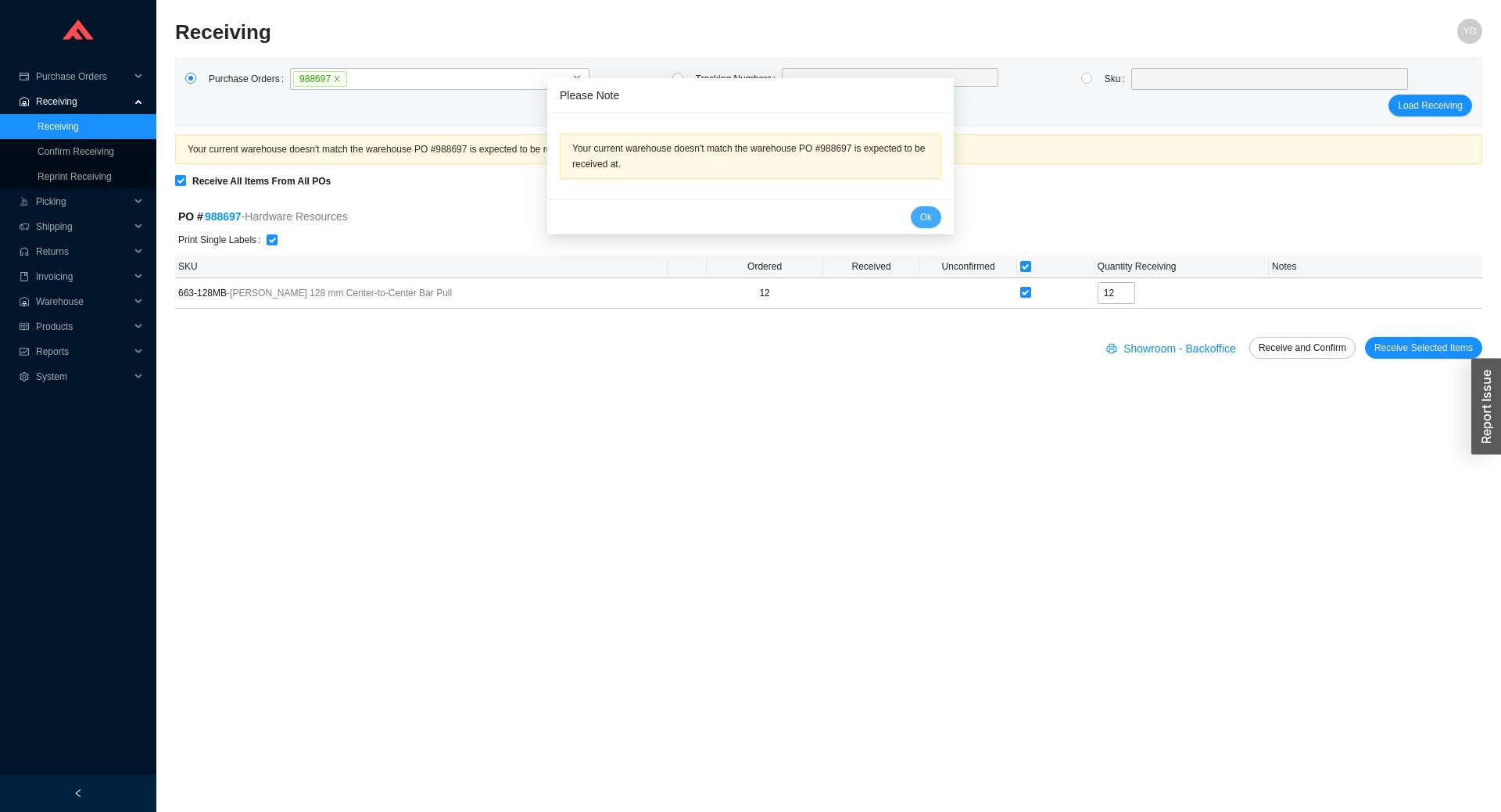
checkbox input "false"
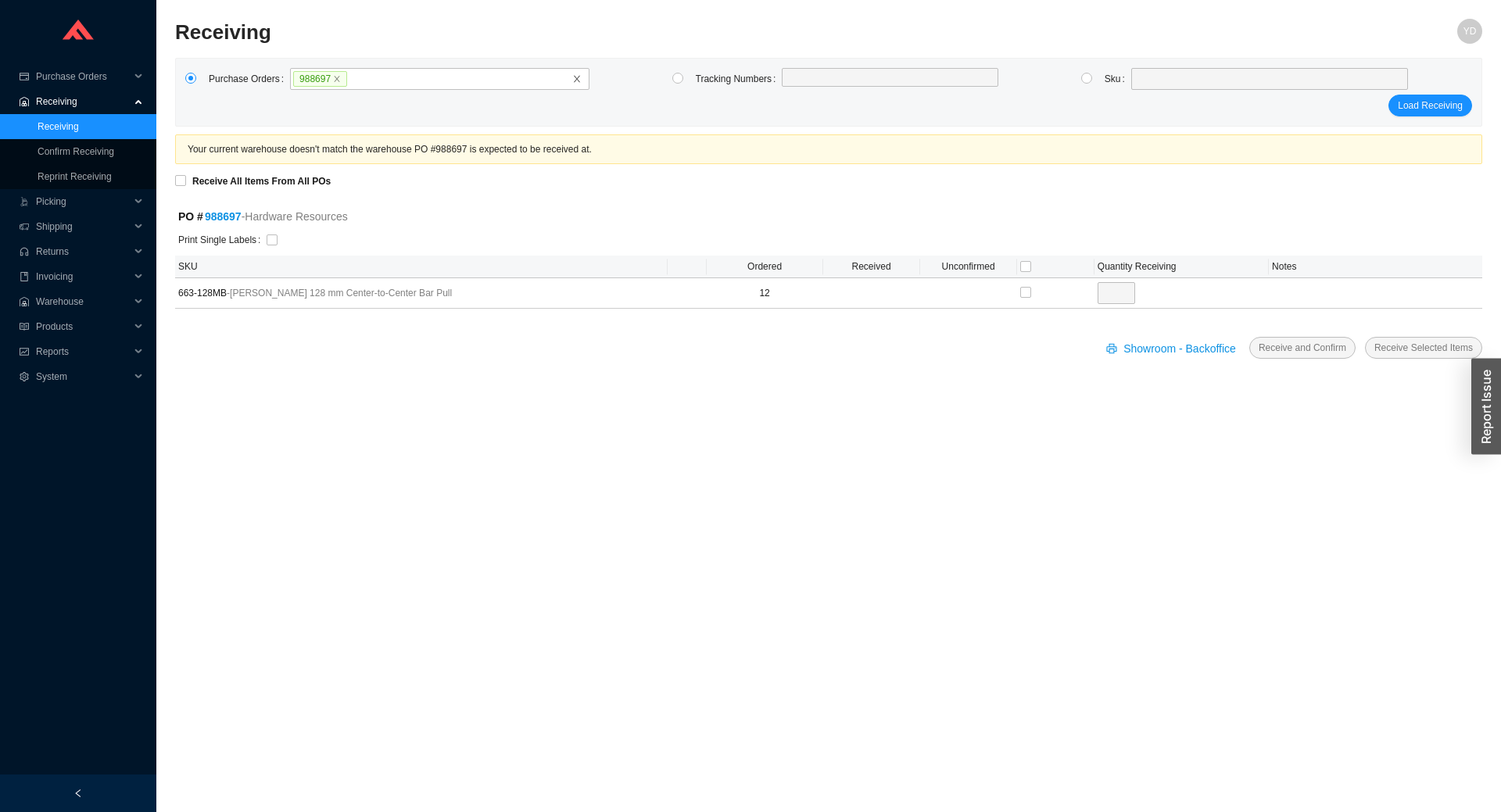
click at [254, 190] on form "Your current warehouse doesn't match the warehouse PO #988697 is expected to be…" at bounding box center [829, 256] width 1308 height 243
click at [264, 181] on strong "Receive All Items From All POs" at bounding box center [262, 181] width 139 height 11
click at [186, 181] on input "Receive All Items From All POs" at bounding box center [180, 180] width 11 height 11
checkbox input "true"
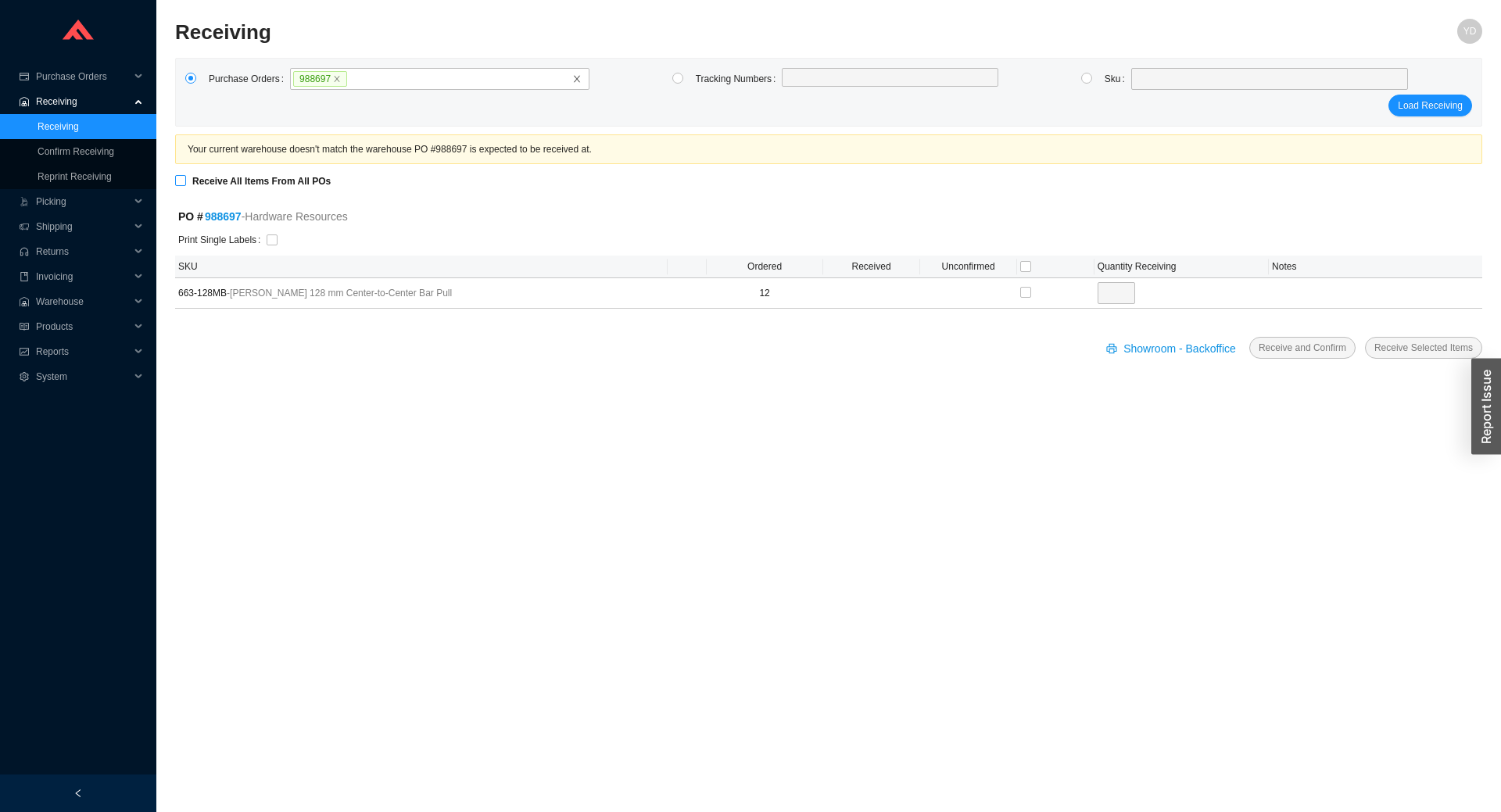
checkbox input "true"
type input "12"
click at [268, 242] on input "checkbox" at bounding box center [271, 239] width 11 height 11
checkbox input "true"
click at [1291, 344] on span "Receive and Confirm" at bounding box center [1303, 348] width 88 height 16
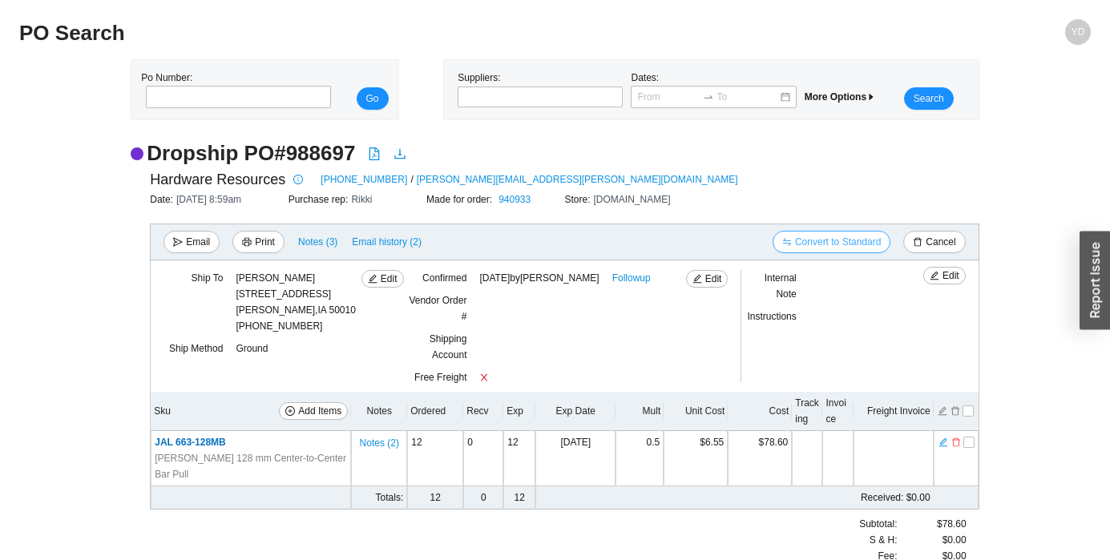
click at [852, 246] on span "Convert to Standard" at bounding box center [838, 242] width 86 height 16
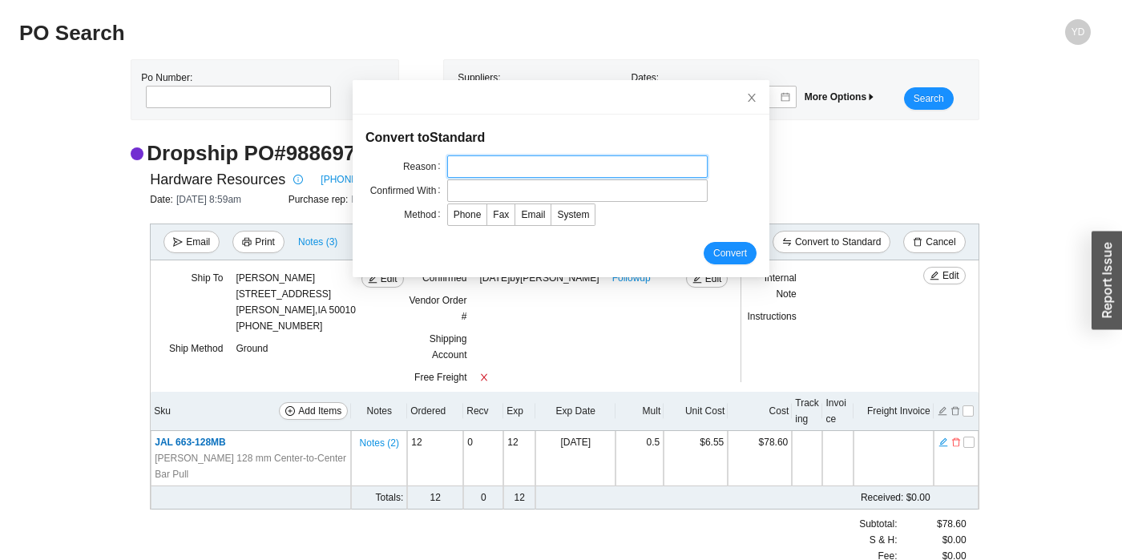
click at [533, 166] on input "text" at bounding box center [577, 166] width 260 height 22
type input "came to showroom"
click at [483, 192] on input "text" at bounding box center [577, 190] width 260 height 22
type input "yitz"
click at [557, 209] on span "System" at bounding box center [573, 214] width 32 height 11
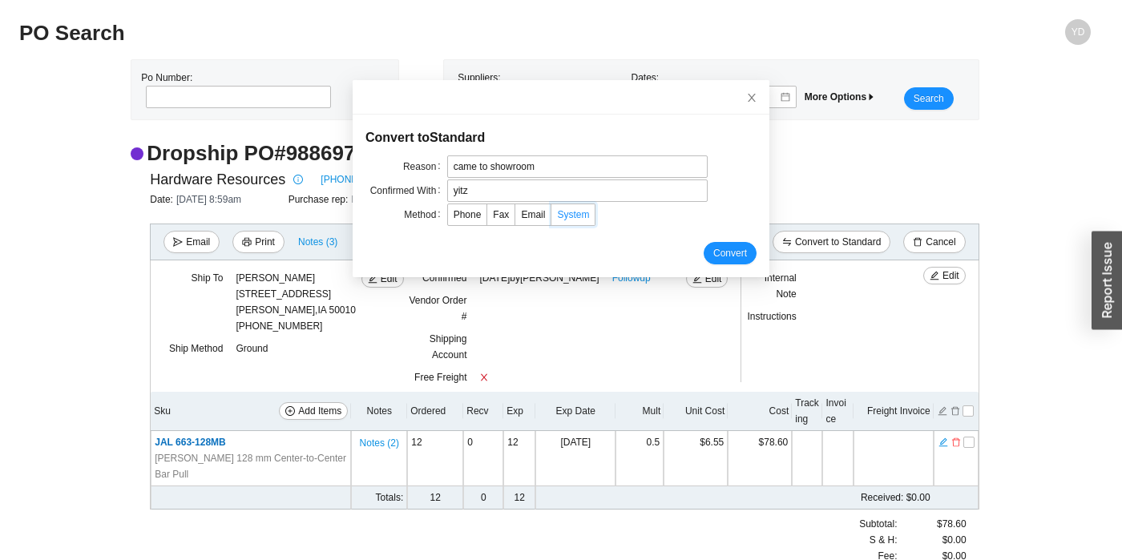
click at [551, 218] on input "System" at bounding box center [551, 218] width 0 height 0
click at [713, 252] on span "Convert" at bounding box center [730, 253] width 34 height 16
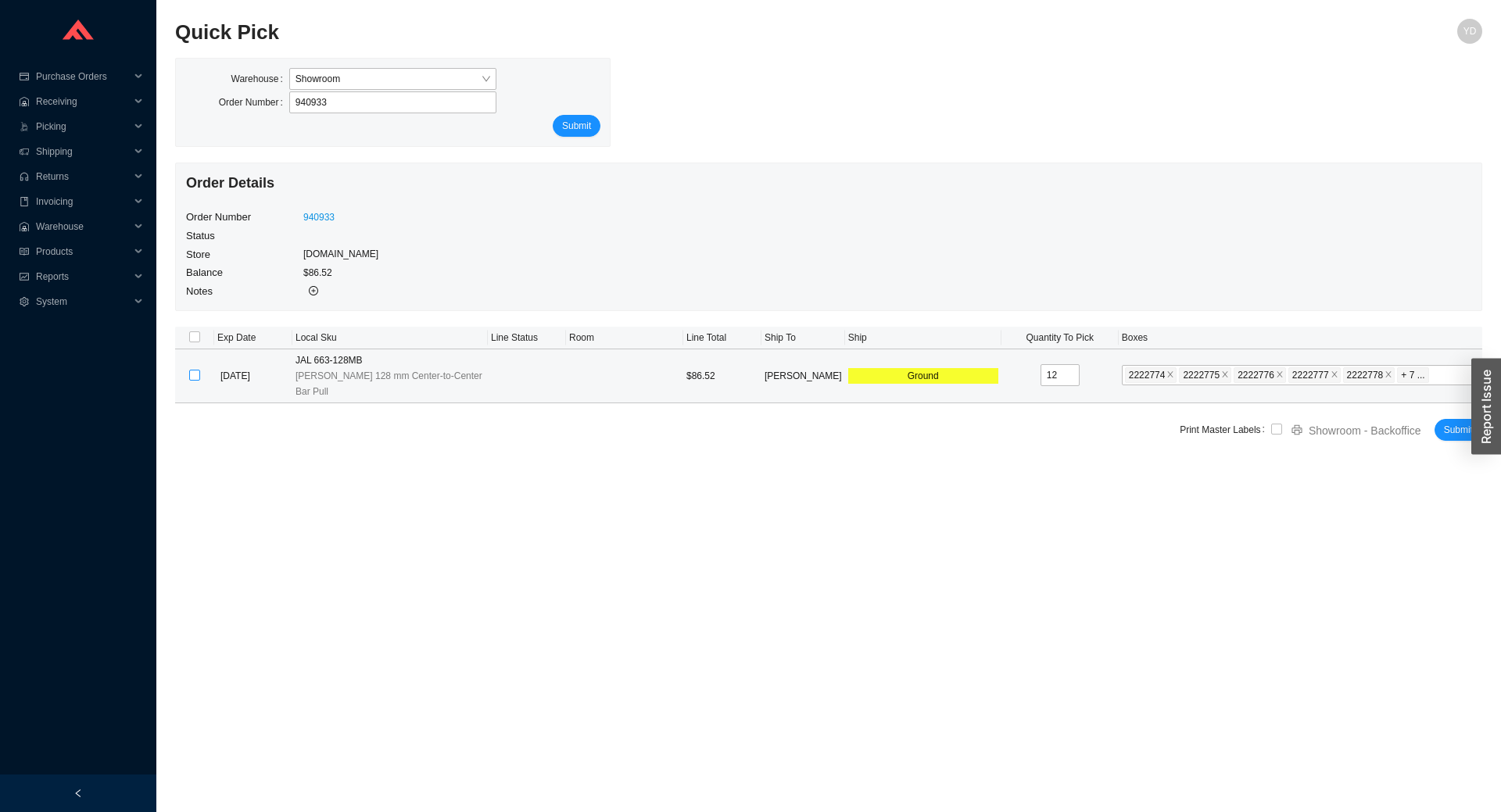
click at [194, 370] on input "checkbox" at bounding box center [194, 375] width 11 height 11
checkbox input "true"
click at [1445, 423] on span "Submit" at bounding box center [1459, 430] width 29 height 16
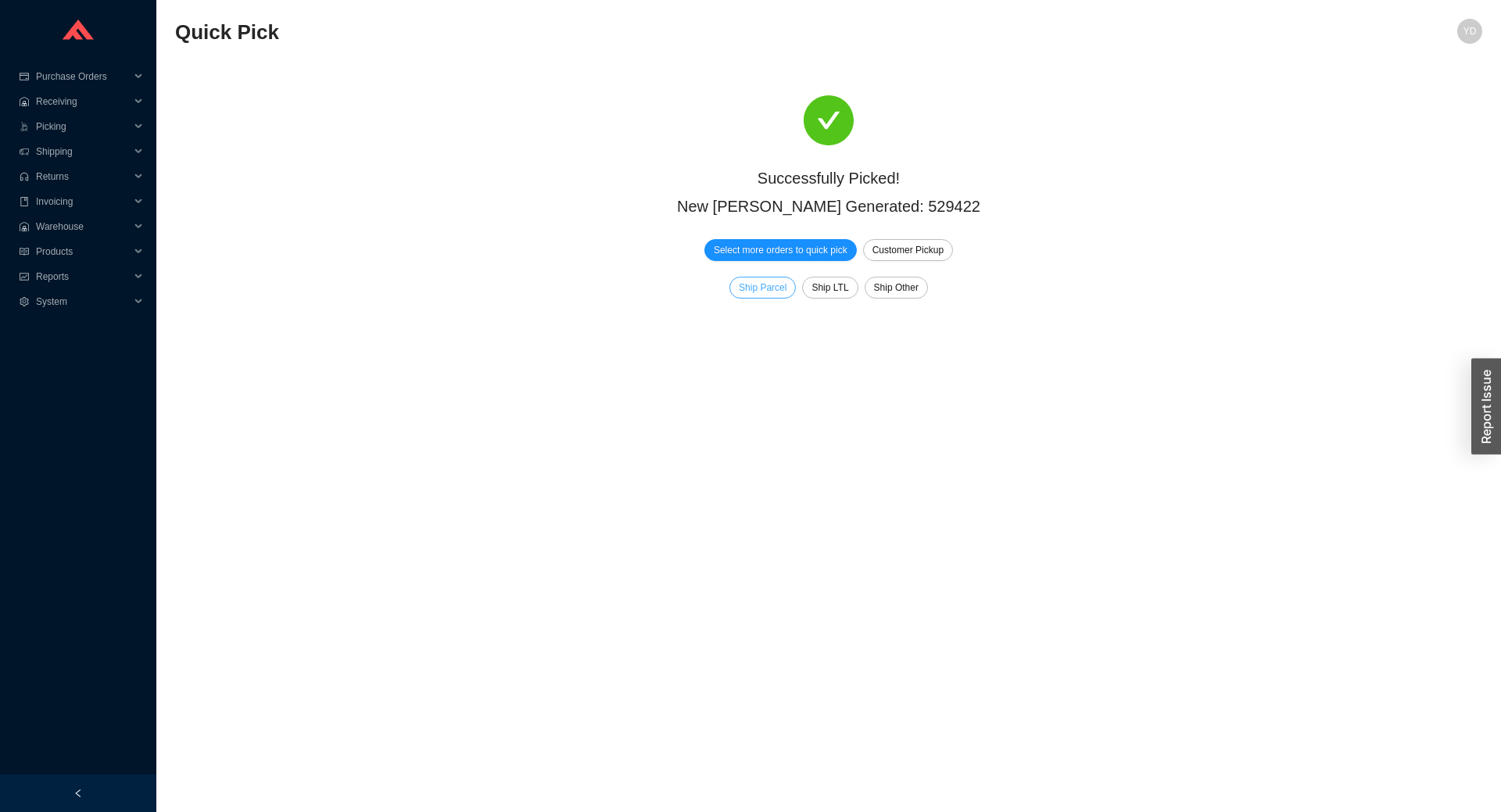
click at [771, 289] on span "Ship Parcel" at bounding box center [762, 288] width 48 height 16
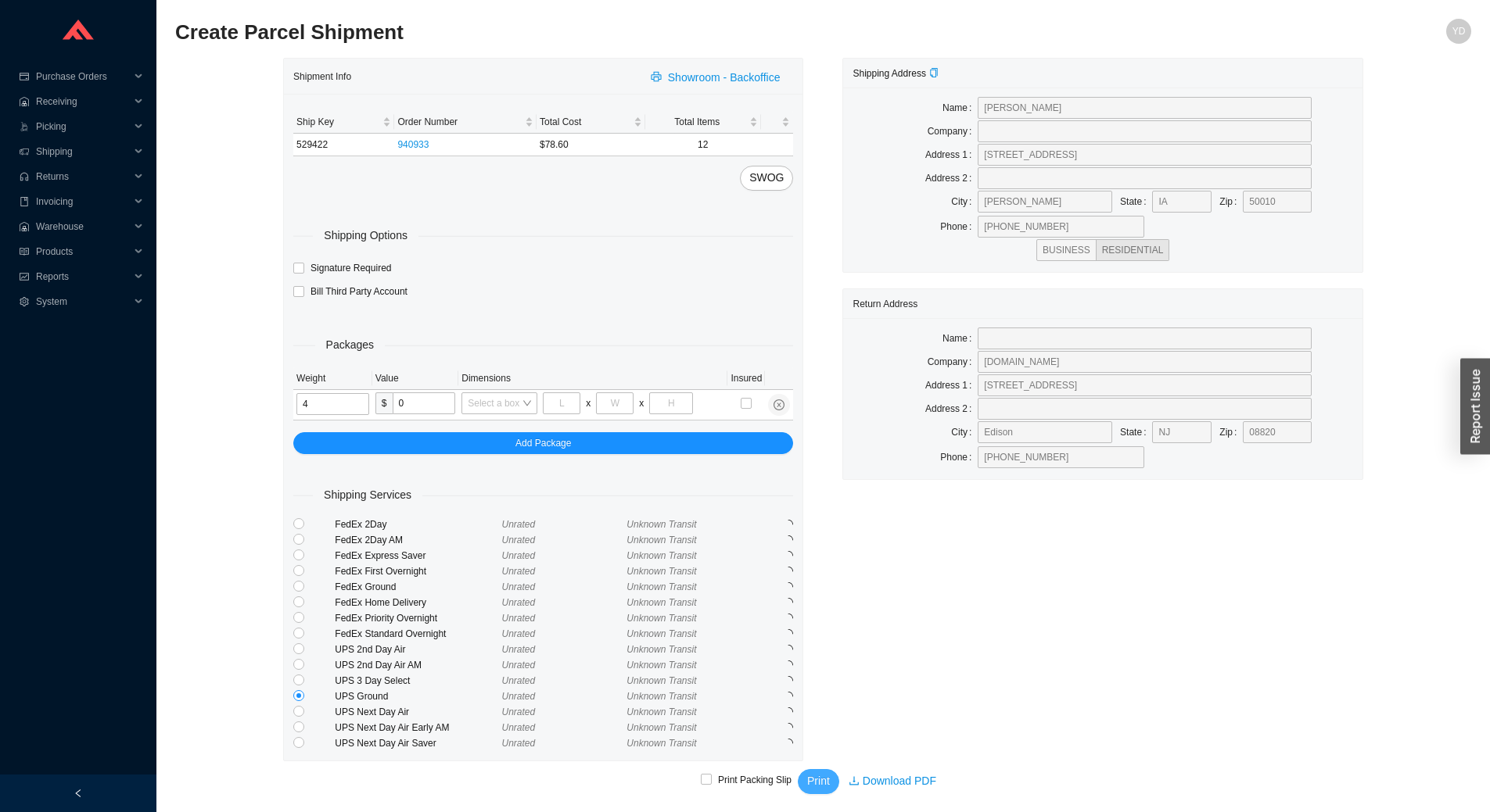
type input "4"
click at [820, 783] on span "Print" at bounding box center [818, 782] width 22 height 18
